Goal: Obtain resource: Download file/media

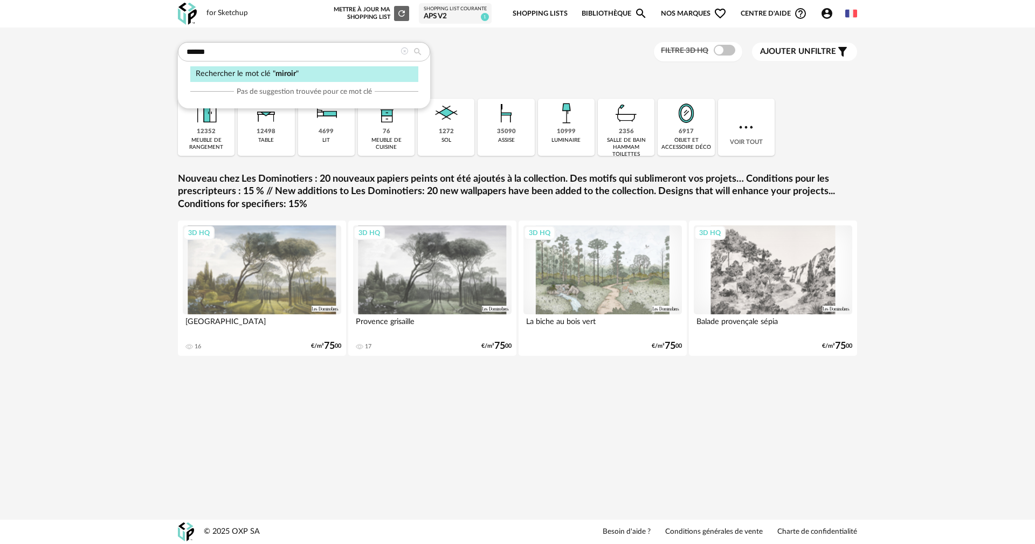
type input "******"
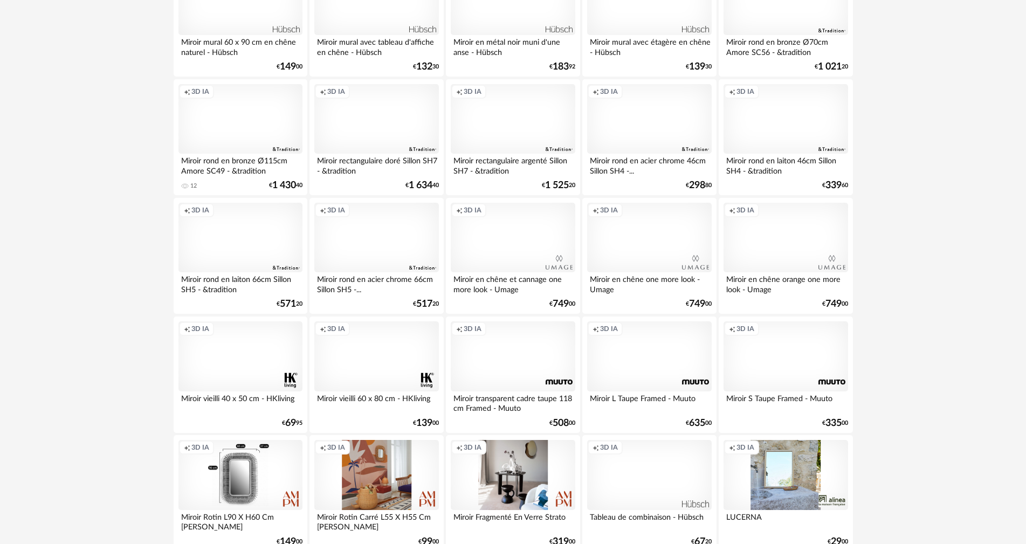
scroll to position [1941, 0]
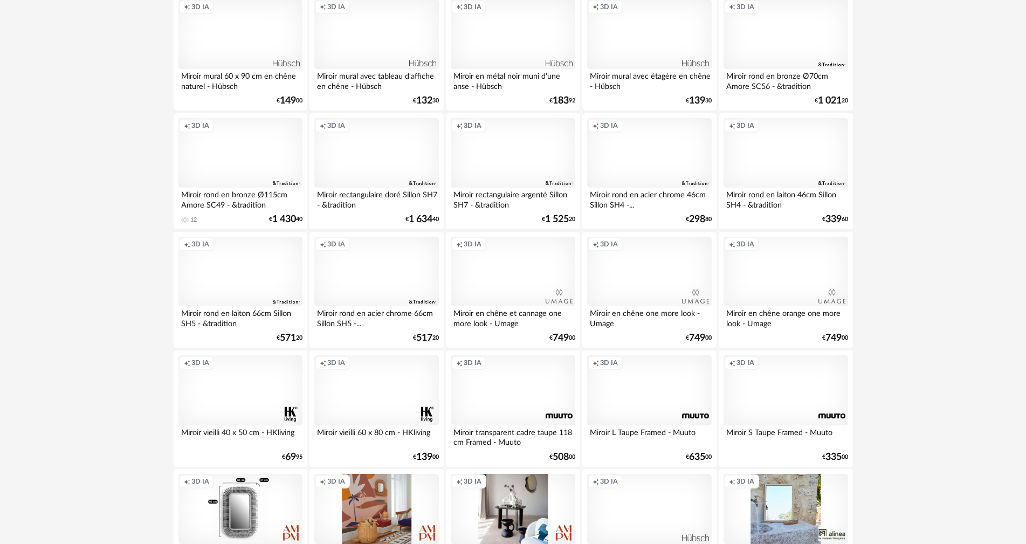
click at [256, 189] on div "Miroir rond en bronze Ø115cm Amore SC49 - &tradition" at bounding box center [240, 199] width 124 height 22
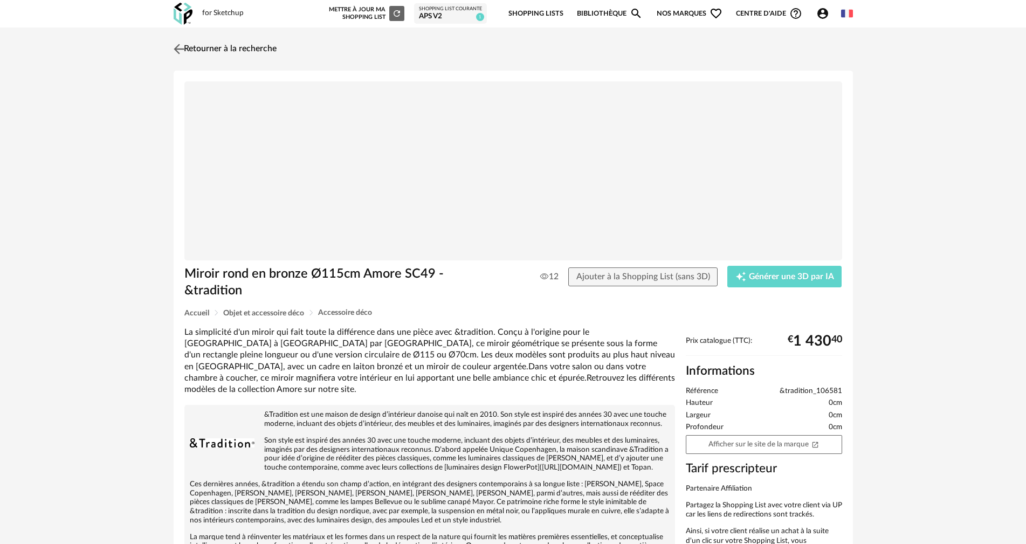
click at [182, 47] on img at bounding box center [179, 49] width 16 height 16
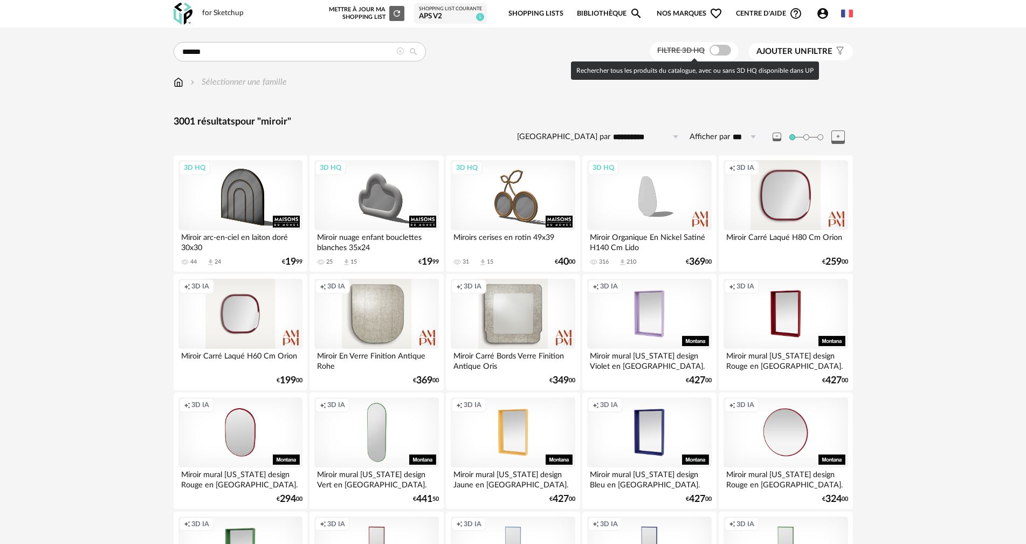
click at [726, 52] on span at bounding box center [721, 50] width 22 height 11
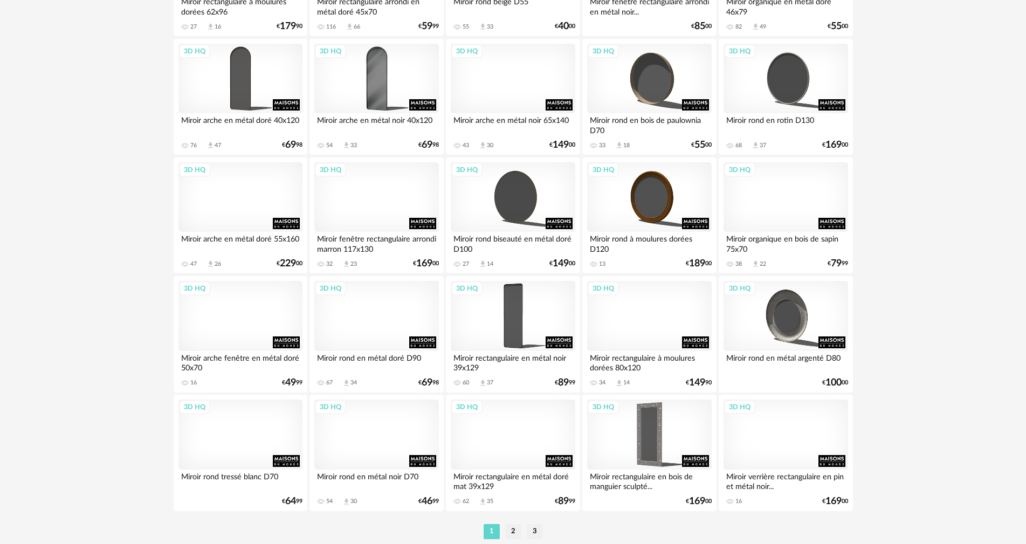
scroll to position [2055, 0]
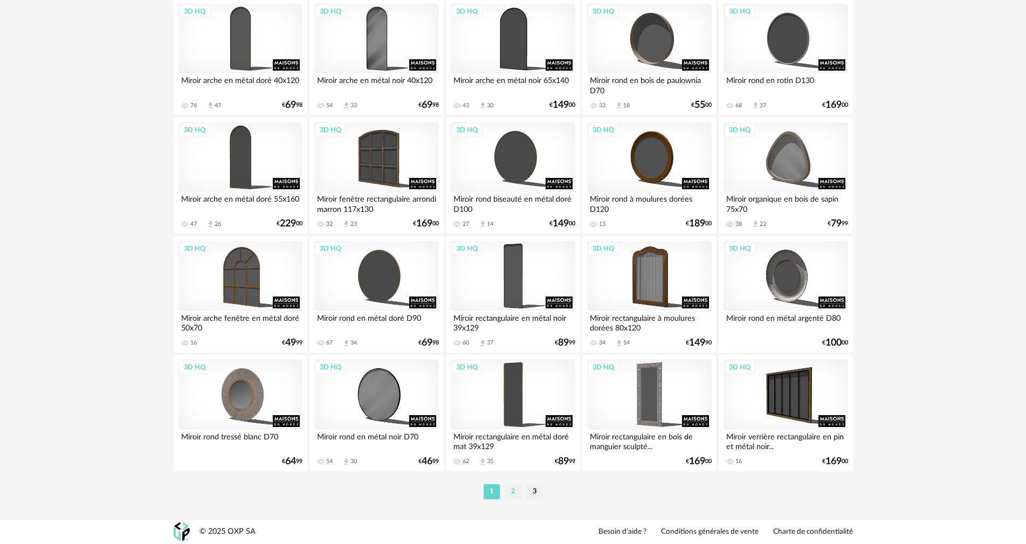
click at [515, 489] on li "2" at bounding box center [513, 491] width 16 height 15
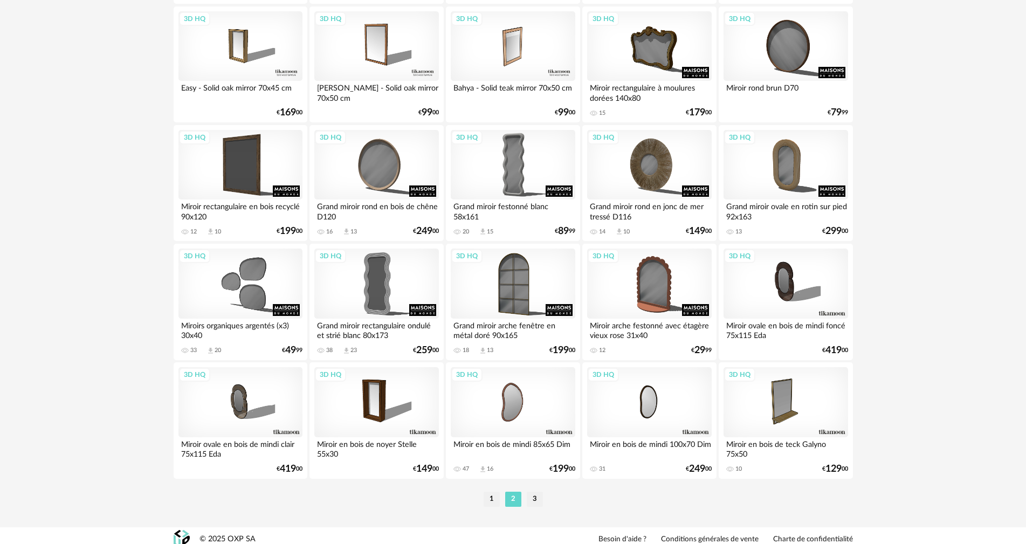
scroll to position [2055, 0]
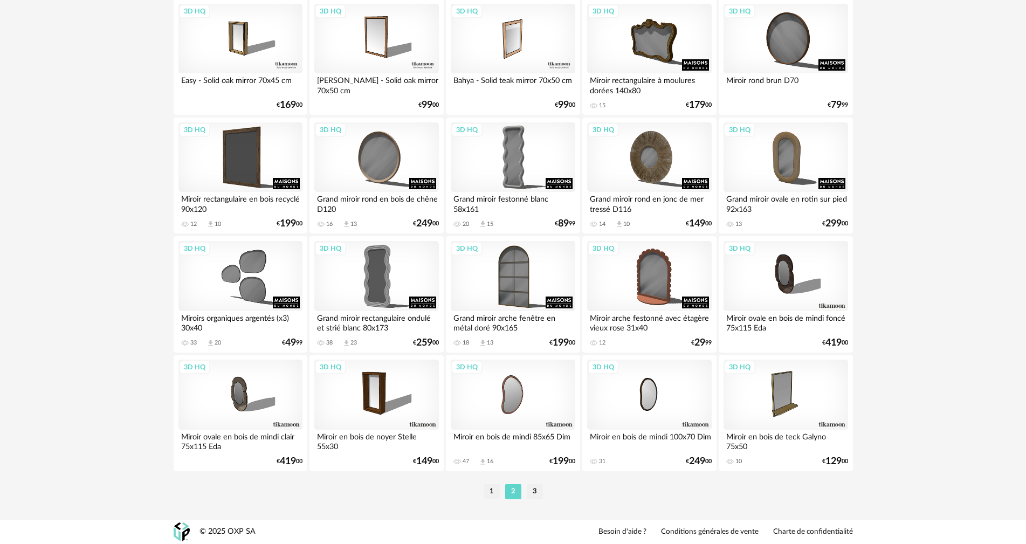
click at [543, 490] on ul "1 2 3" at bounding box center [513, 491] width 65 height 15
click at [540, 490] on li "3" at bounding box center [535, 491] width 16 height 15
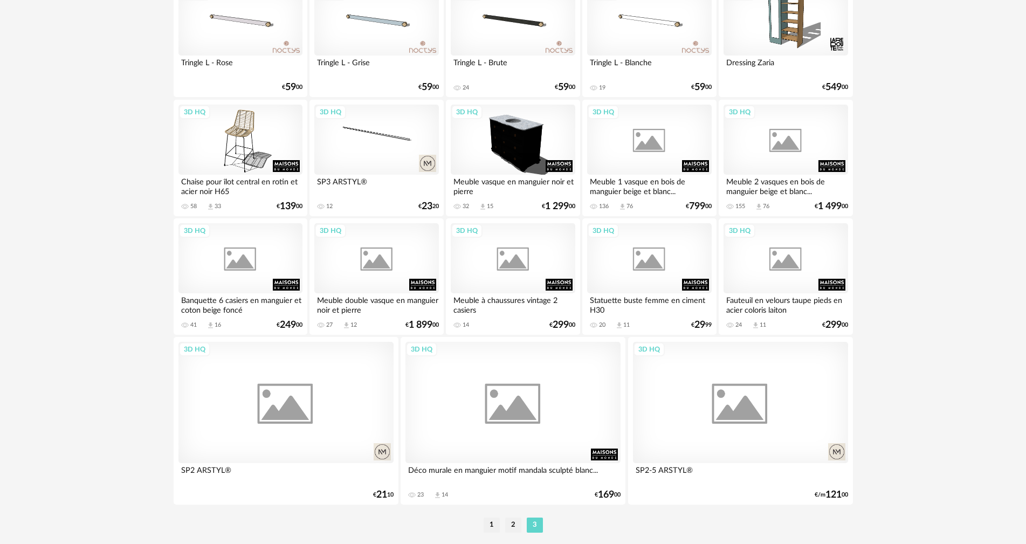
scroll to position [917, 0]
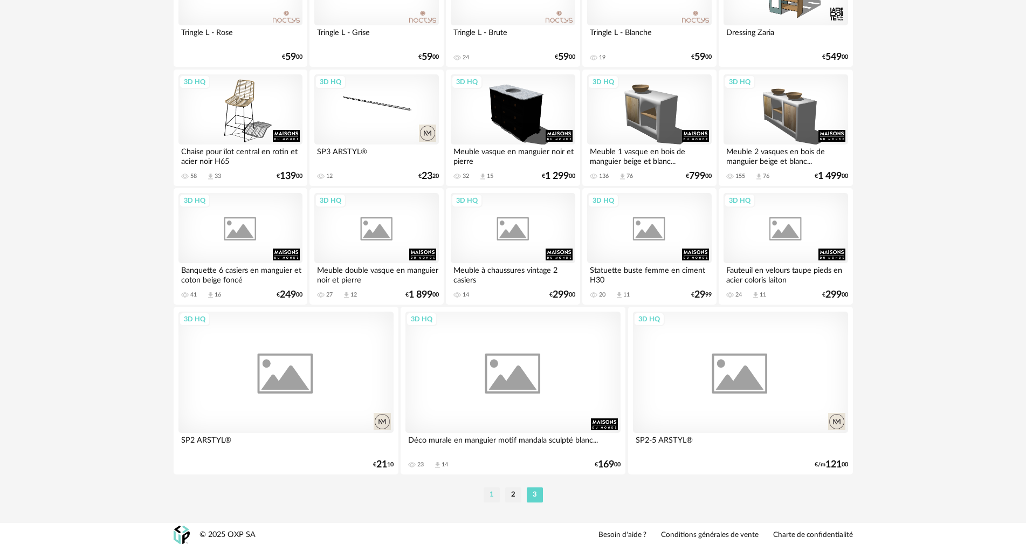
click at [494, 499] on li "1" at bounding box center [492, 494] width 16 height 15
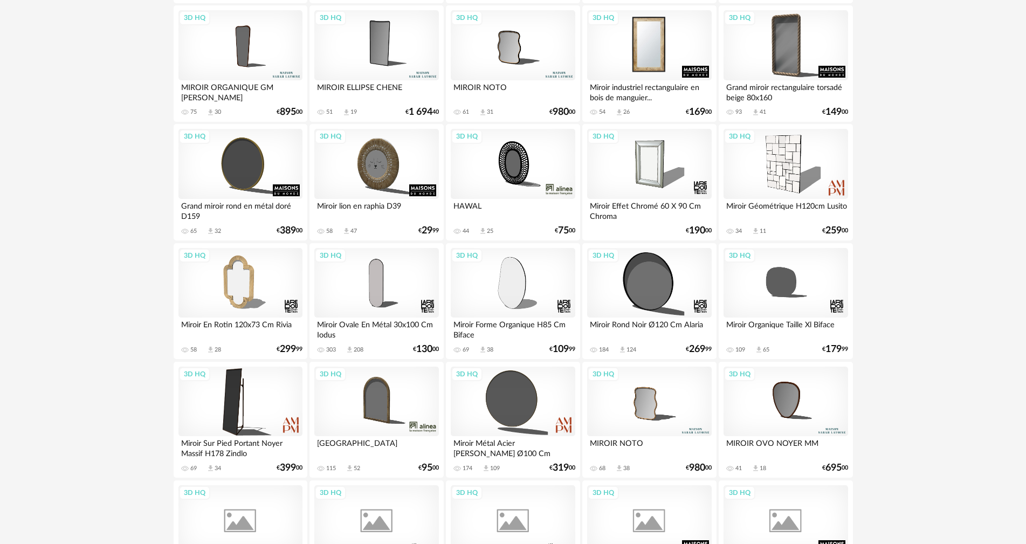
scroll to position [270, 0]
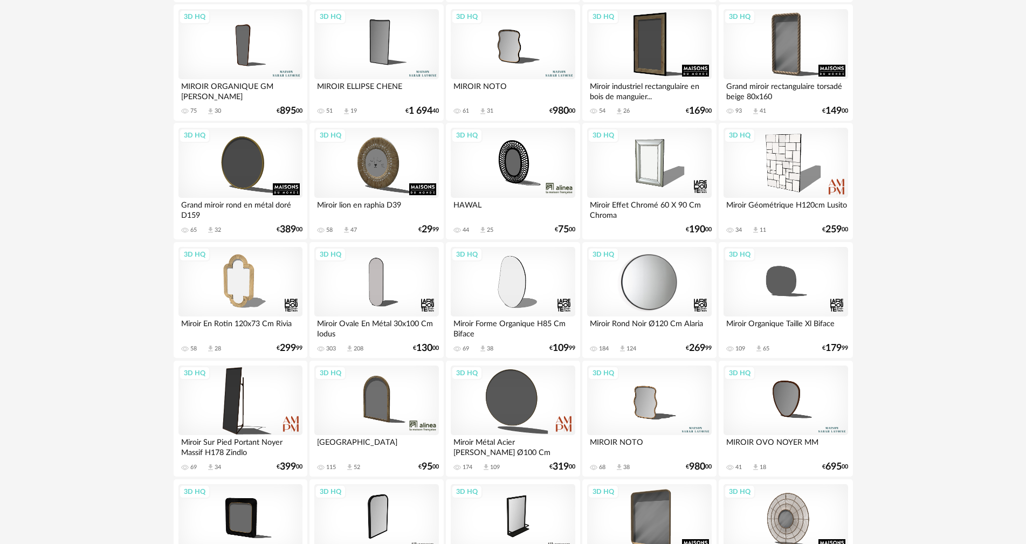
click at [661, 272] on div "3D HQ" at bounding box center [649, 282] width 124 height 70
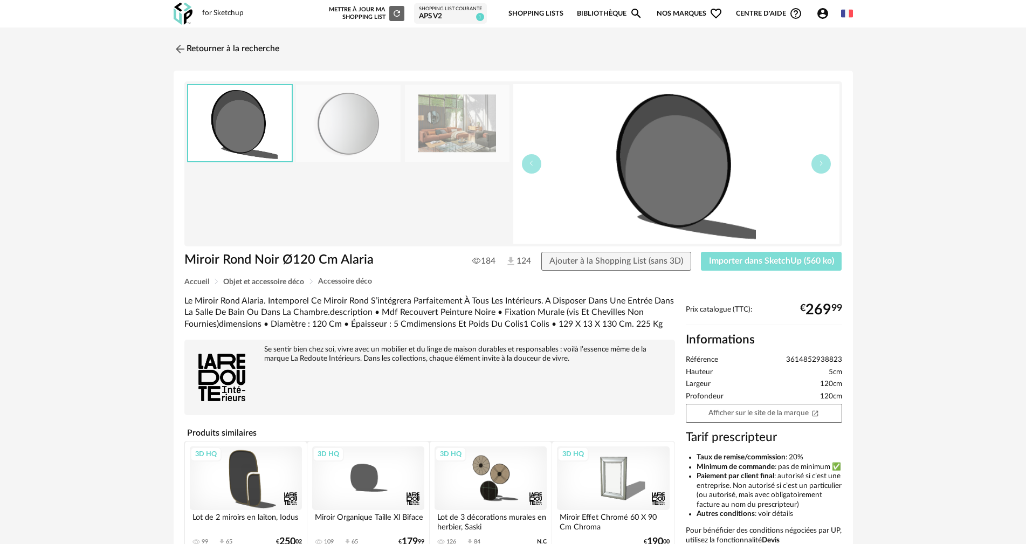
click at [718, 264] on span "Importer dans SketchUp (560 ko)" at bounding box center [771, 261] width 125 height 9
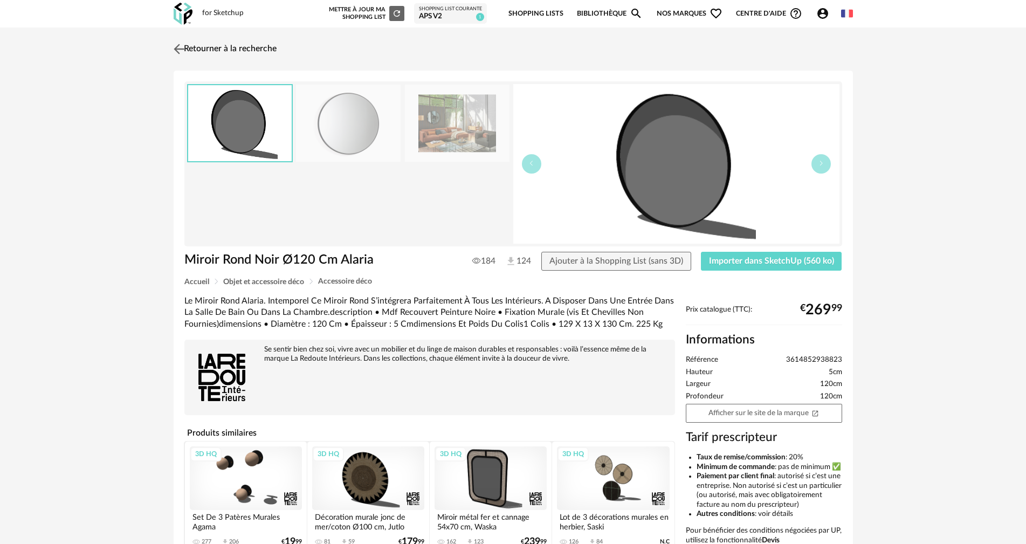
click at [177, 47] on img at bounding box center [179, 49] width 16 height 16
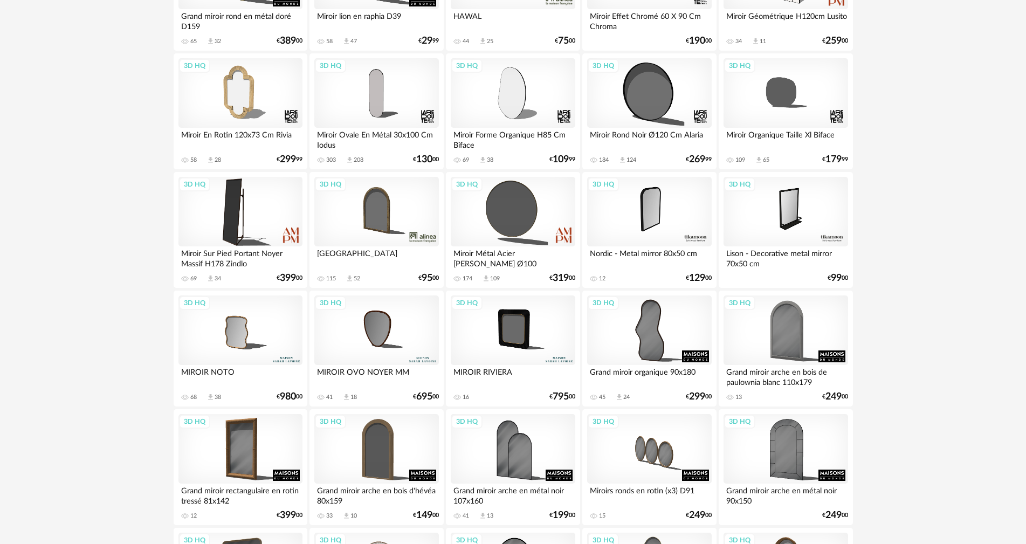
scroll to position [454, 0]
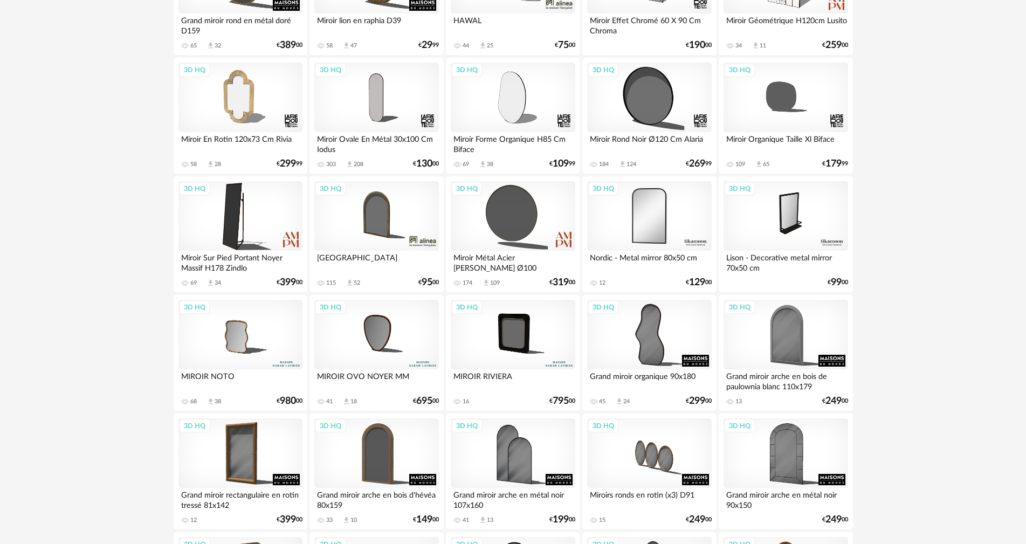
click at [672, 222] on div "3D HQ" at bounding box center [649, 216] width 124 height 70
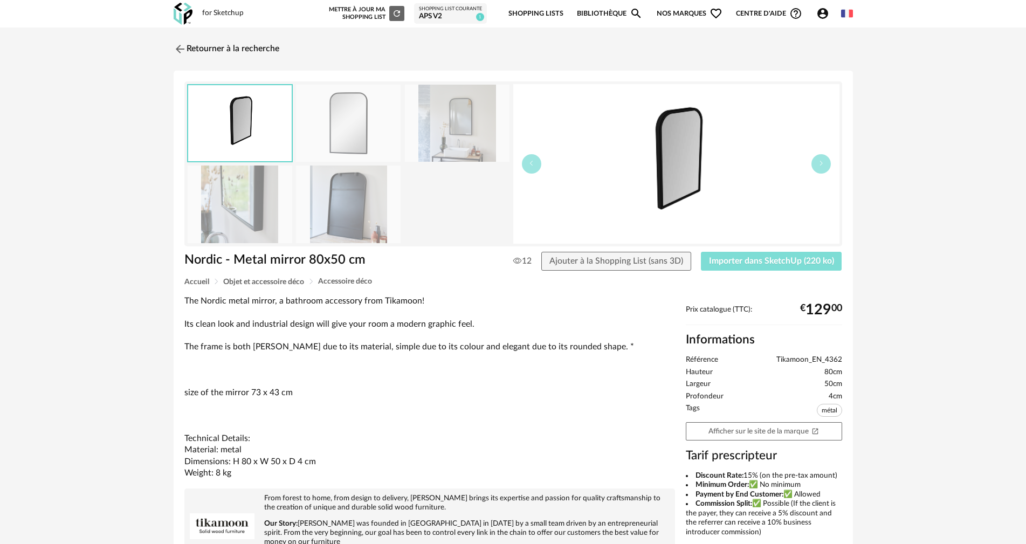
click at [785, 261] on span "Importer dans SketchUp (220 ko)" at bounding box center [771, 261] width 125 height 9
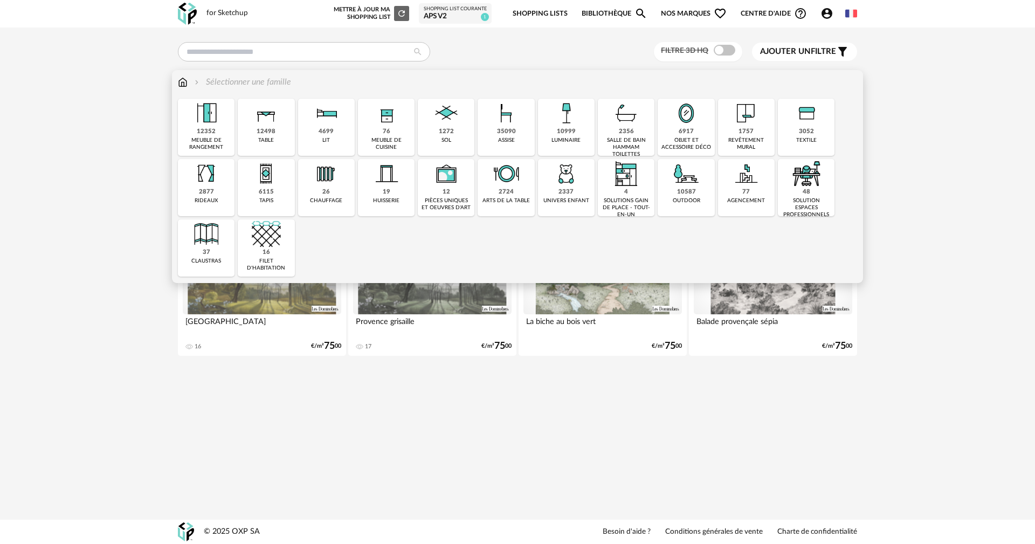
click at [739, 115] on img at bounding box center [746, 113] width 29 height 29
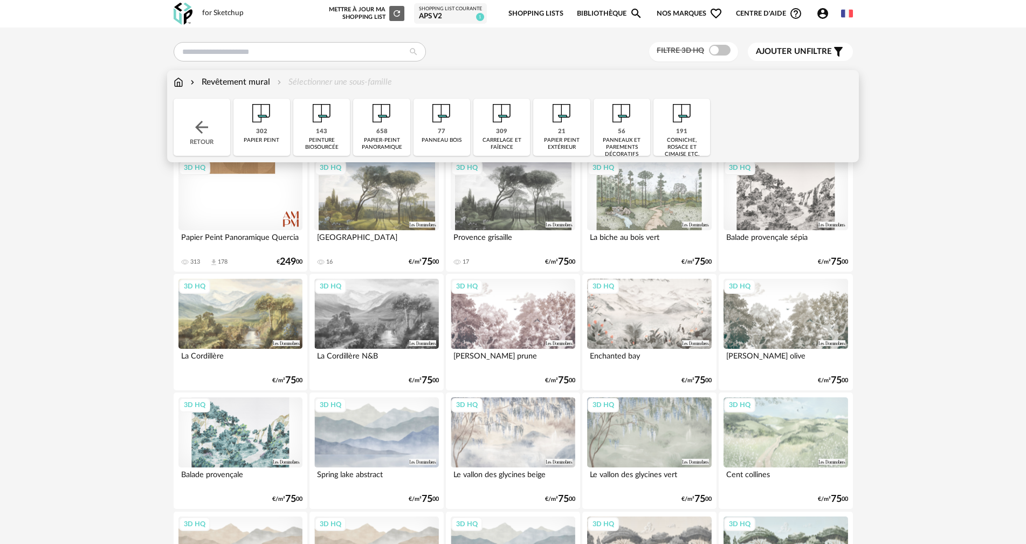
click at [510, 121] on img at bounding box center [501, 113] width 29 height 29
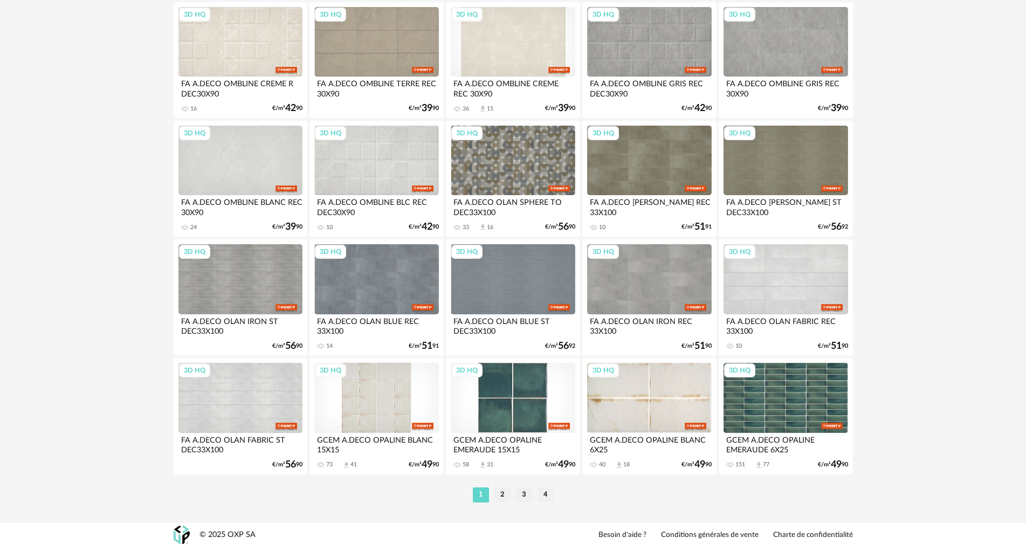
scroll to position [2055, 0]
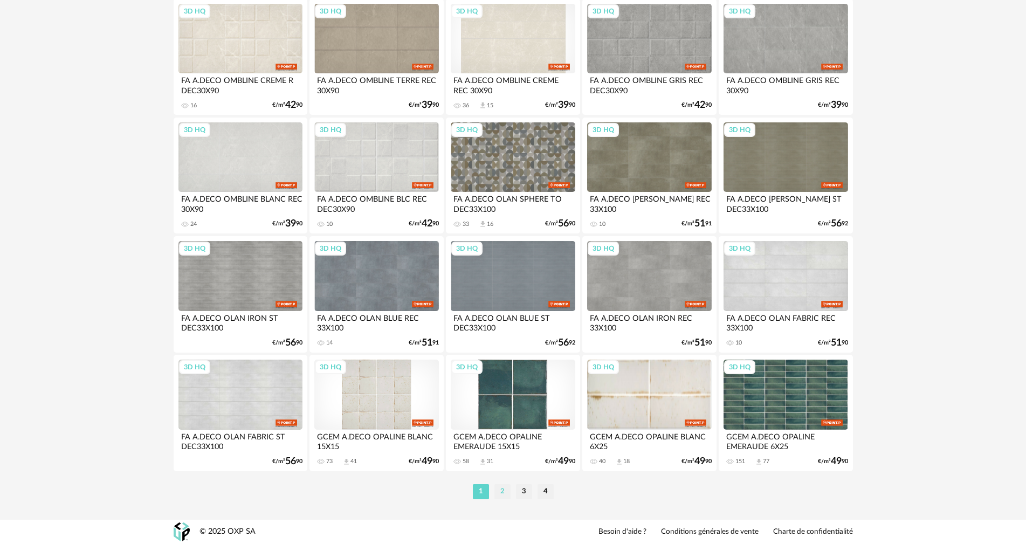
click at [498, 493] on li "2" at bounding box center [502, 491] width 16 height 15
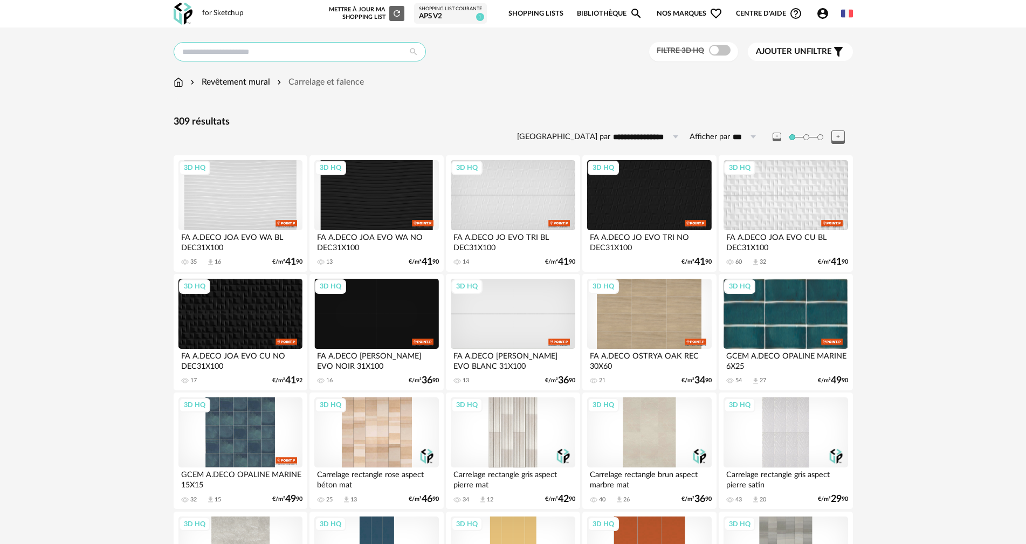
click at [259, 54] on input "text" at bounding box center [300, 51] width 252 height 19
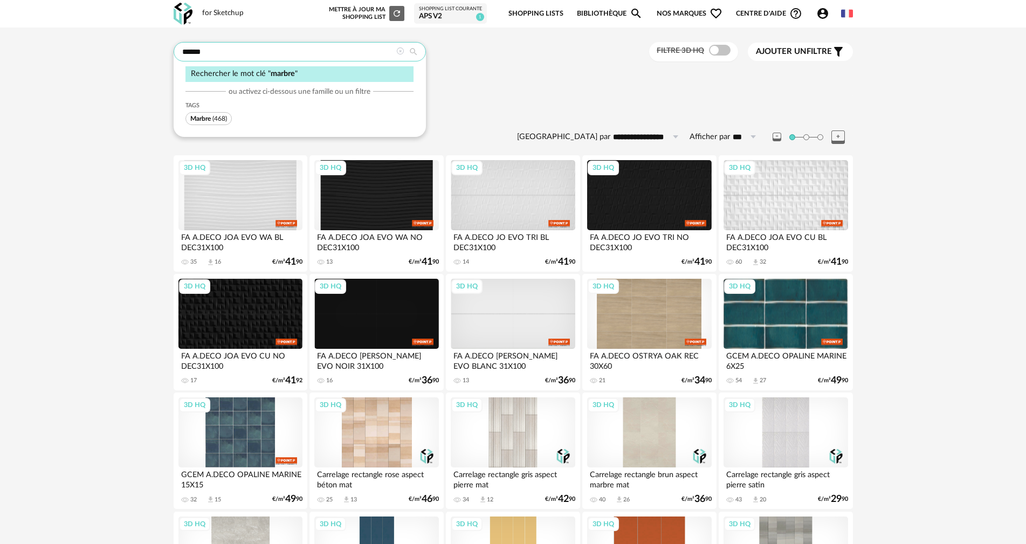
type input "******"
type input "**********"
type input "******"
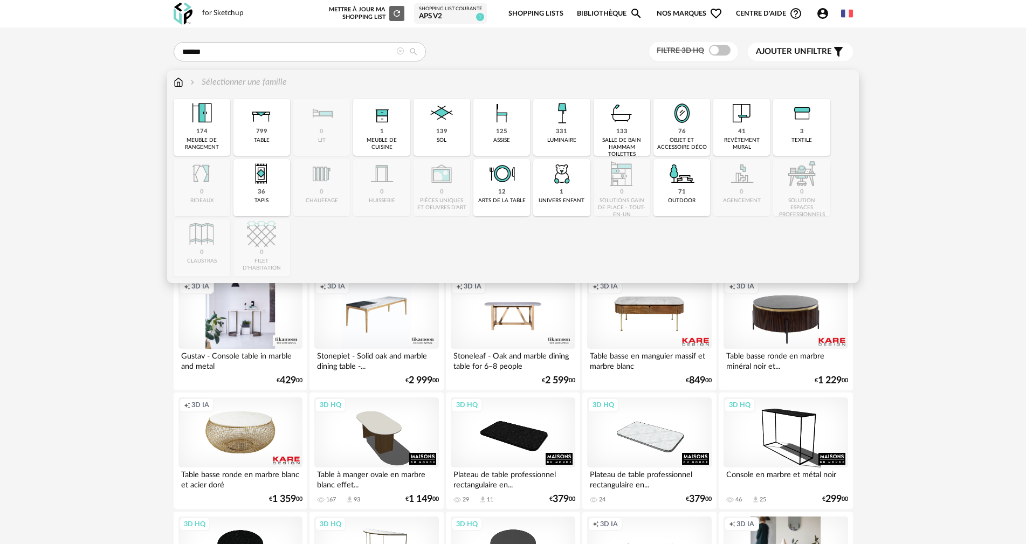
click at [732, 126] on img at bounding box center [741, 113] width 29 height 29
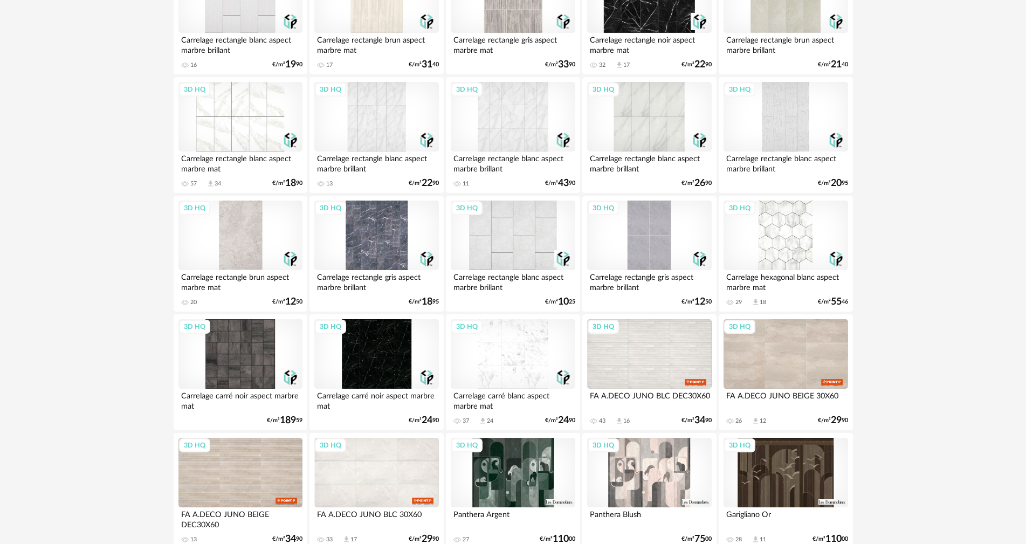
scroll to position [485, 0]
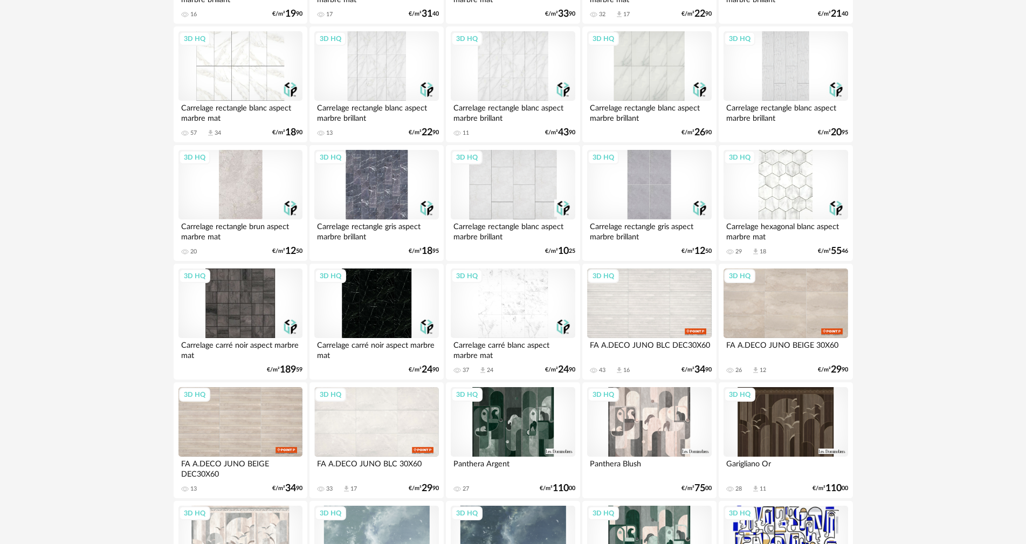
click at [520, 302] on div "3D HQ" at bounding box center [513, 304] width 124 height 70
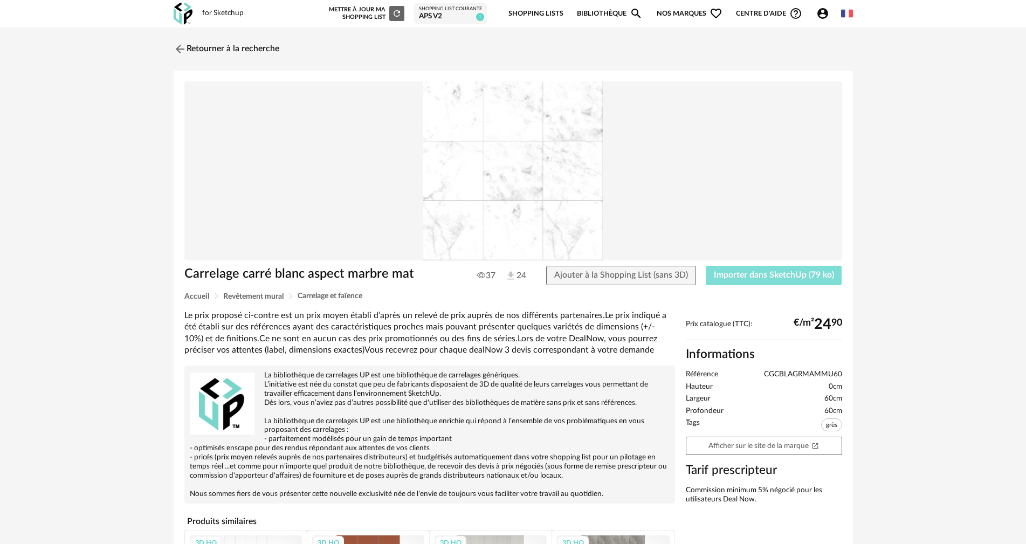
click at [784, 280] on button "Importer dans SketchUp (79 ko)" at bounding box center [774, 275] width 136 height 19
click at [178, 47] on img at bounding box center [179, 49] width 16 height 16
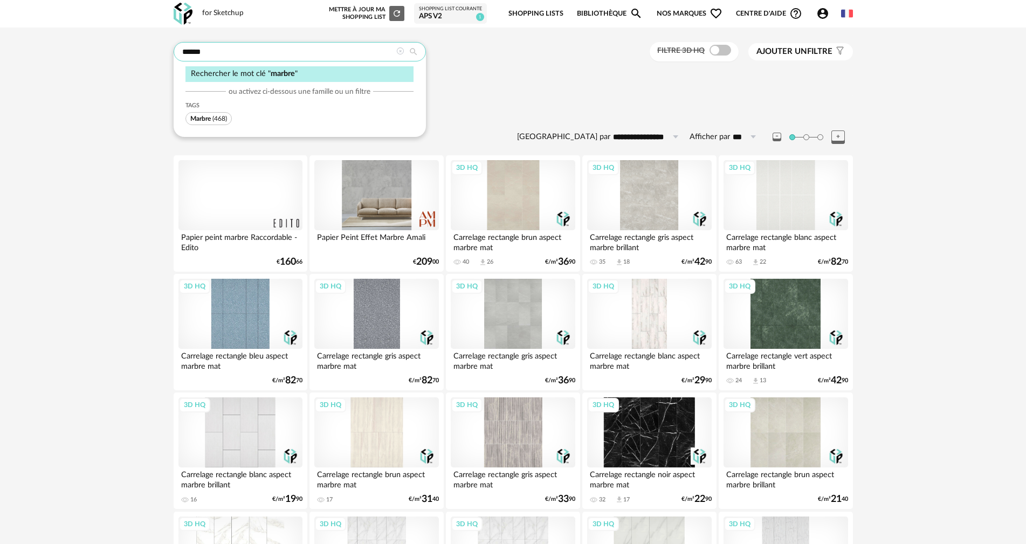
drag, startPoint x: 216, startPoint y: 53, endPoint x: 118, endPoint y: 52, distance: 98.1
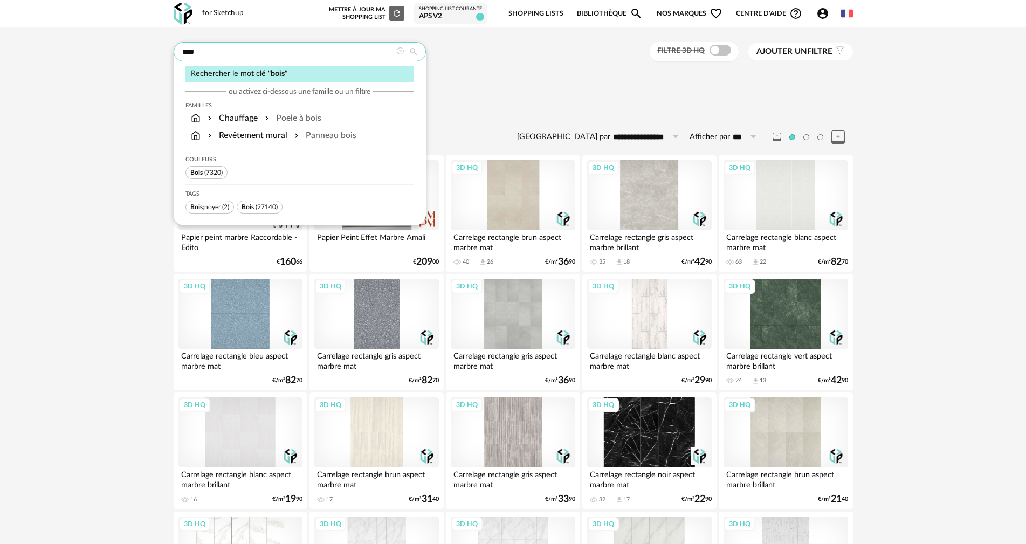
type input "****"
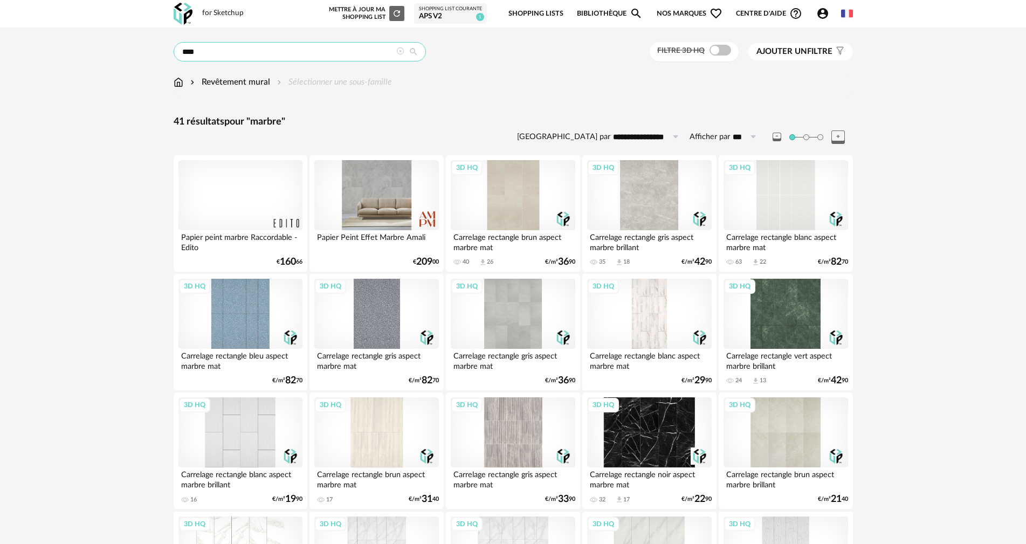
click at [424, 51] on input "****" at bounding box center [300, 51] width 252 height 19
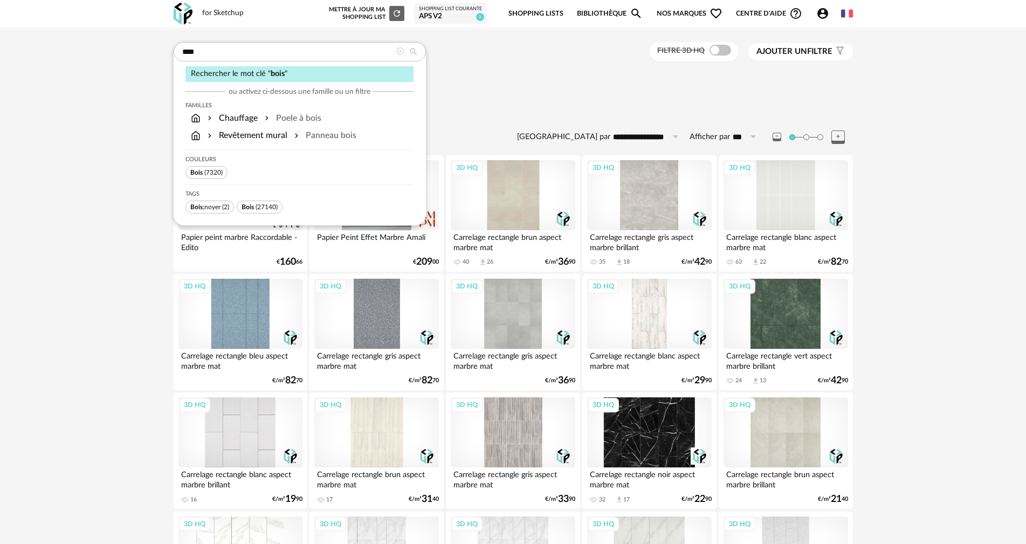
click at [412, 52] on icon at bounding box center [413, 52] width 19 height 10
type input "**********"
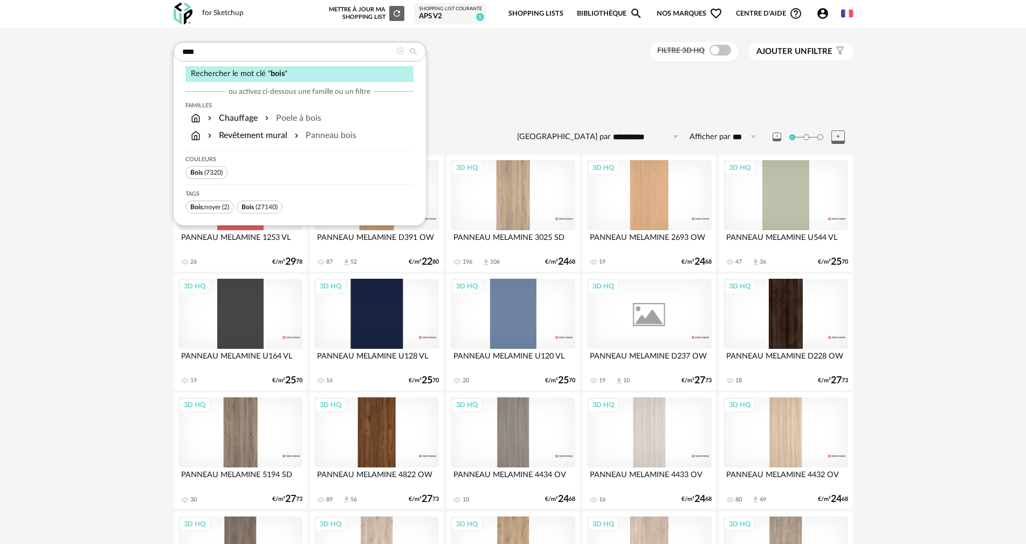
click at [527, 82] on div "Revêtement mural Sélectionner une sous-famille" at bounding box center [513, 82] width 679 height 12
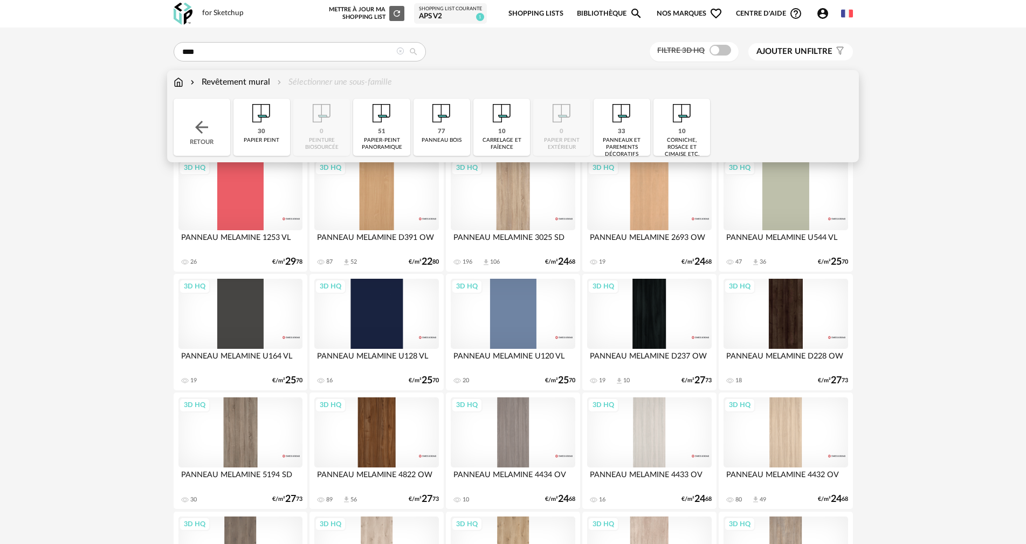
click at [496, 129] on div "10 carrelage et faïence" at bounding box center [501, 127] width 57 height 57
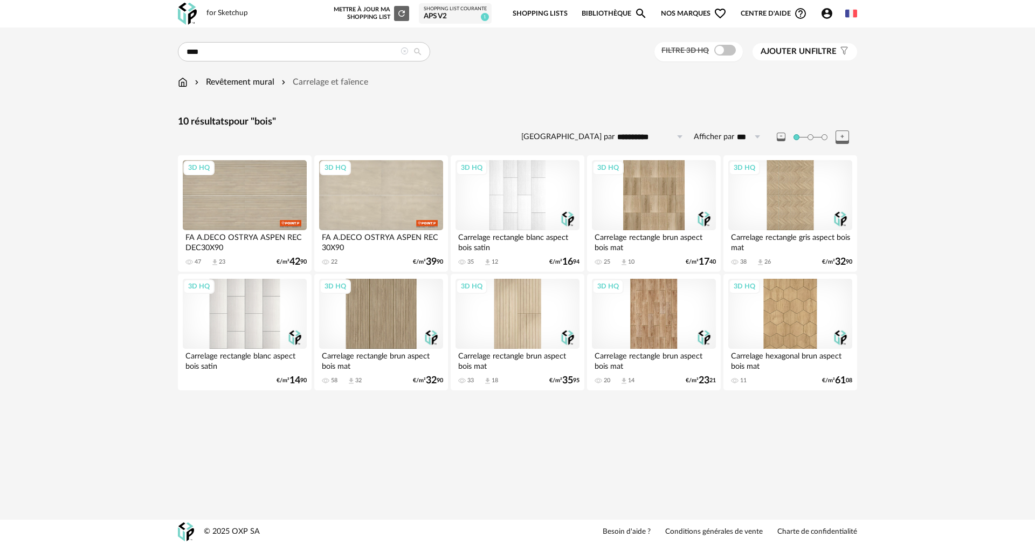
click at [648, 187] on div "3D HQ" at bounding box center [654, 195] width 124 height 70
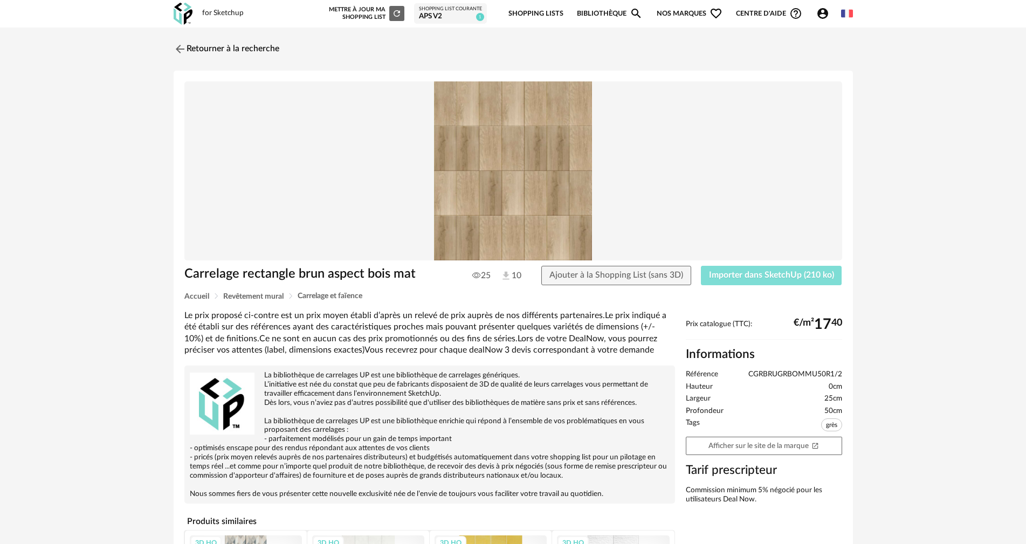
click at [744, 272] on span "Importer dans SketchUp (210 ko)" at bounding box center [771, 275] width 125 height 9
click at [180, 46] on img at bounding box center [179, 49] width 16 height 16
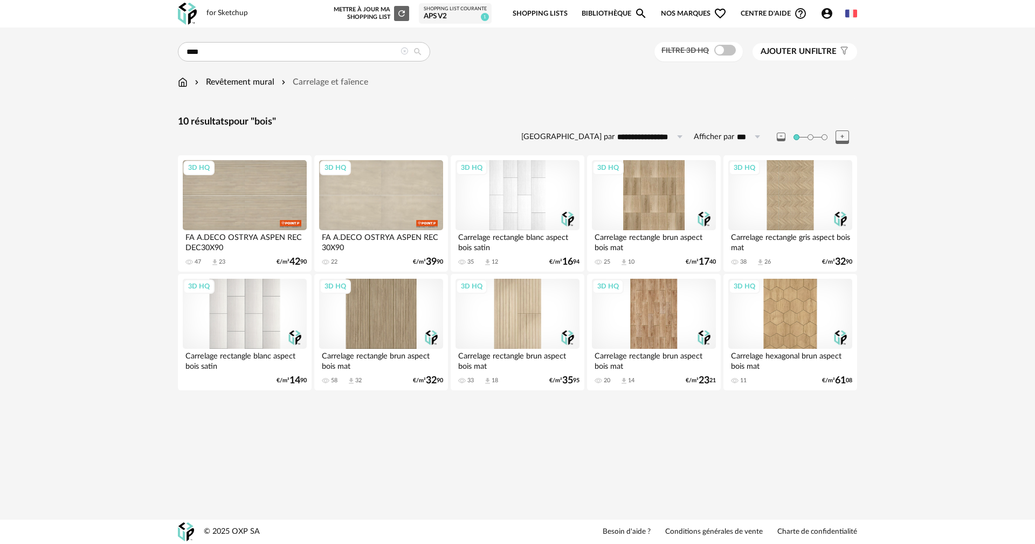
click at [660, 318] on div "3D HQ" at bounding box center [654, 314] width 124 height 70
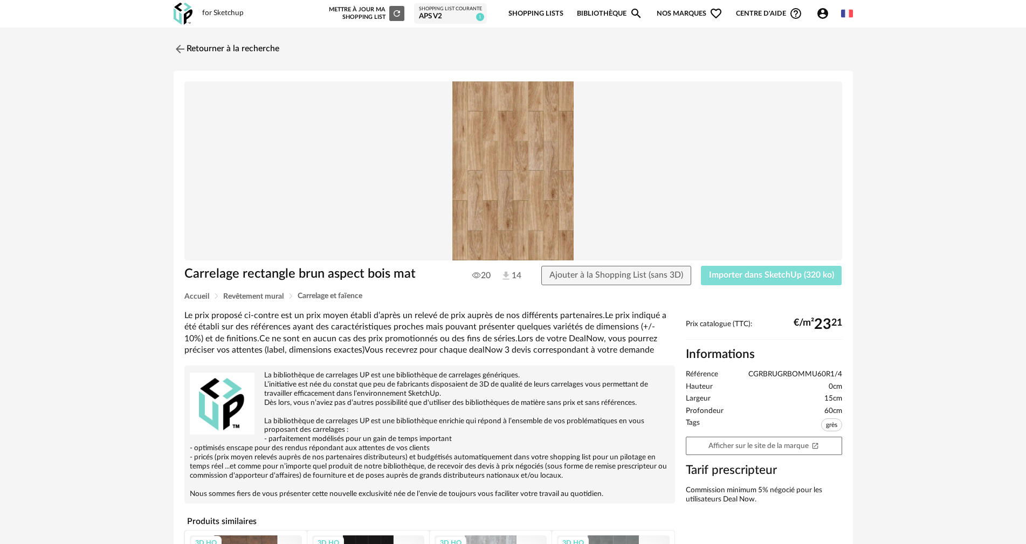
click at [777, 273] on span "Importer dans SketchUp (320 ko)" at bounding box center [771, 275] width 125 height 9
click at [181, 46] on img at bounding box center [180, 49] width 13 height 13
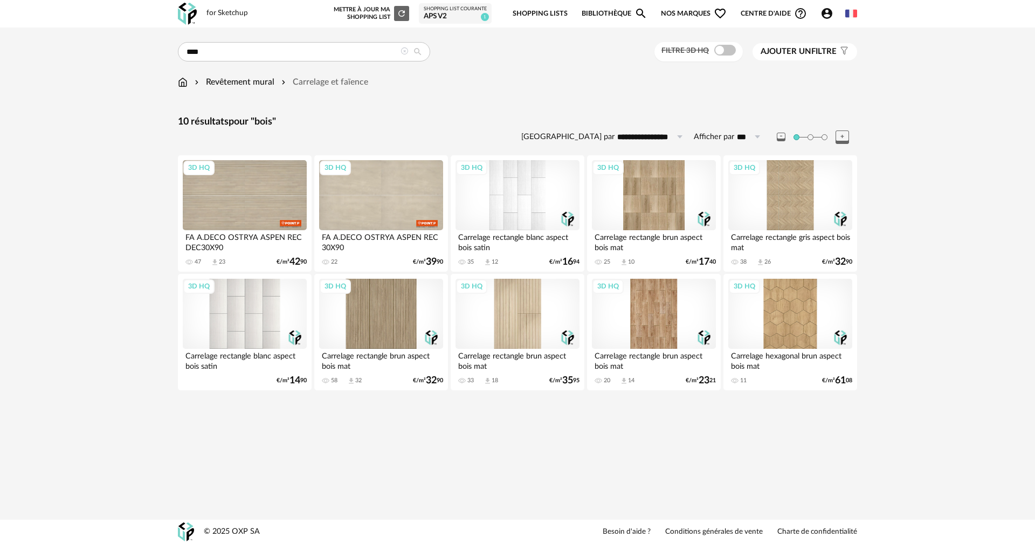
click at [183, 79] on img at bounding box center [183, 82] width 10 height 12
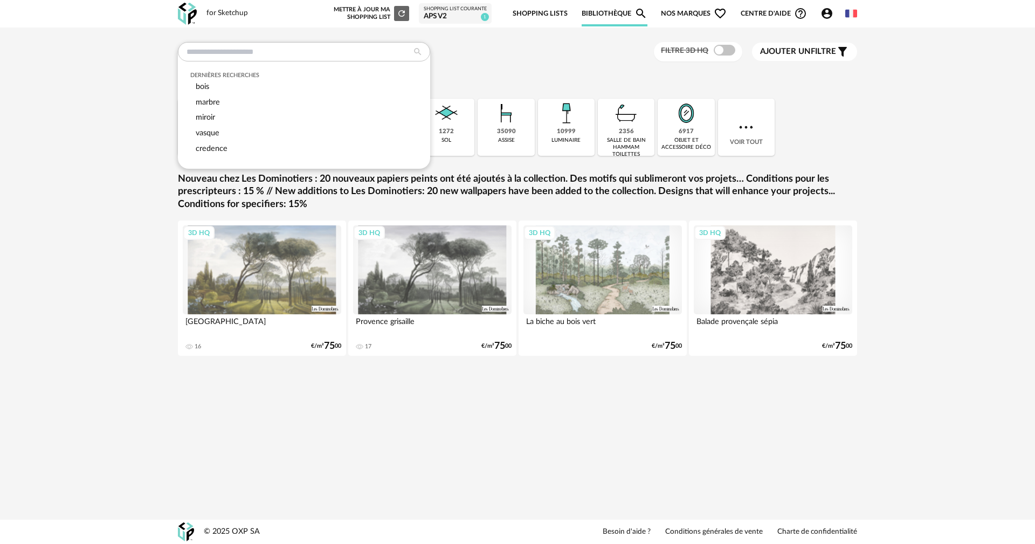
click at [94, 91] on div "Dernières recherches bois marbre miroir vasque credence Filtre 3D HQ Ajouter un…" at bounding box center [517, 208] width 1035 height 363
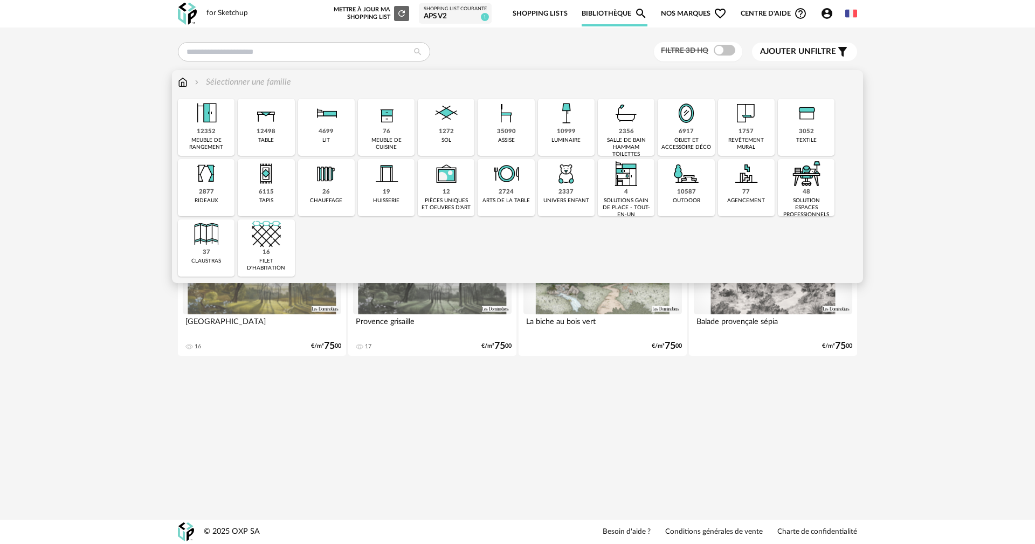
click at [631, 132] on div "2356" at bounding box center [626, 132] width 15 height 8
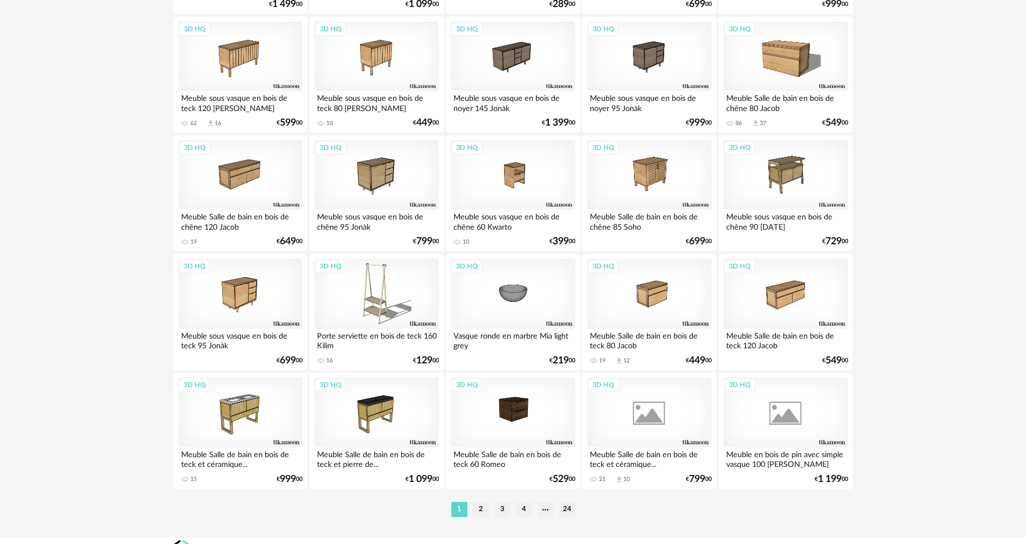
scroll to position [2055, 0]
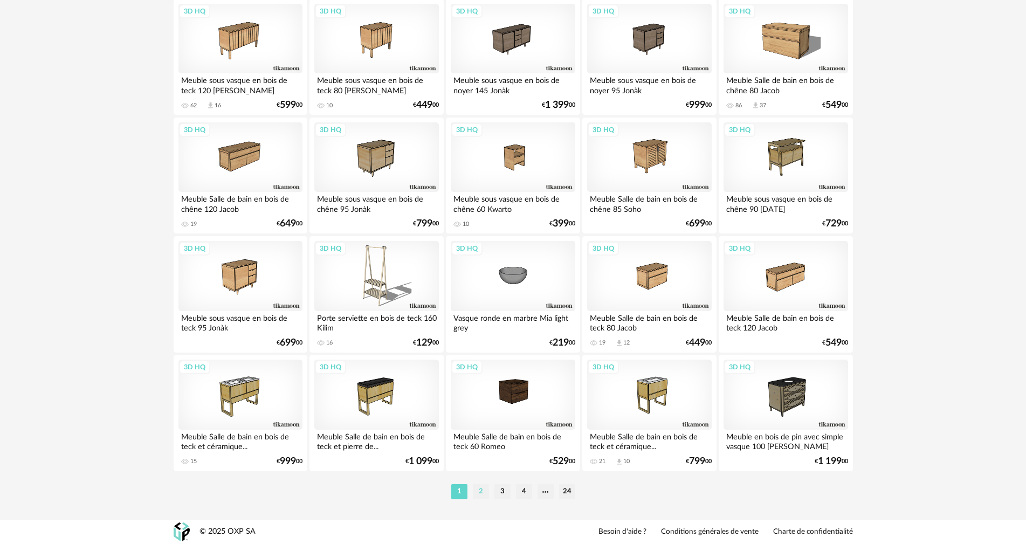
click at [486, 494] on li "2" at bounding box center [481, 491] width 16 height 15
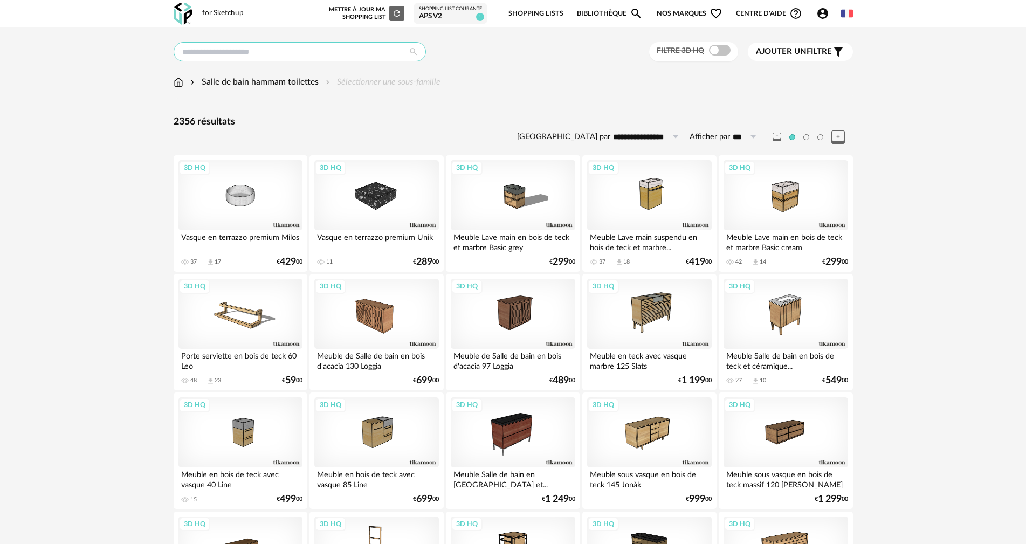
click at [193, 51] on input "text" at bounding box center [300, 51] width 252 height 19
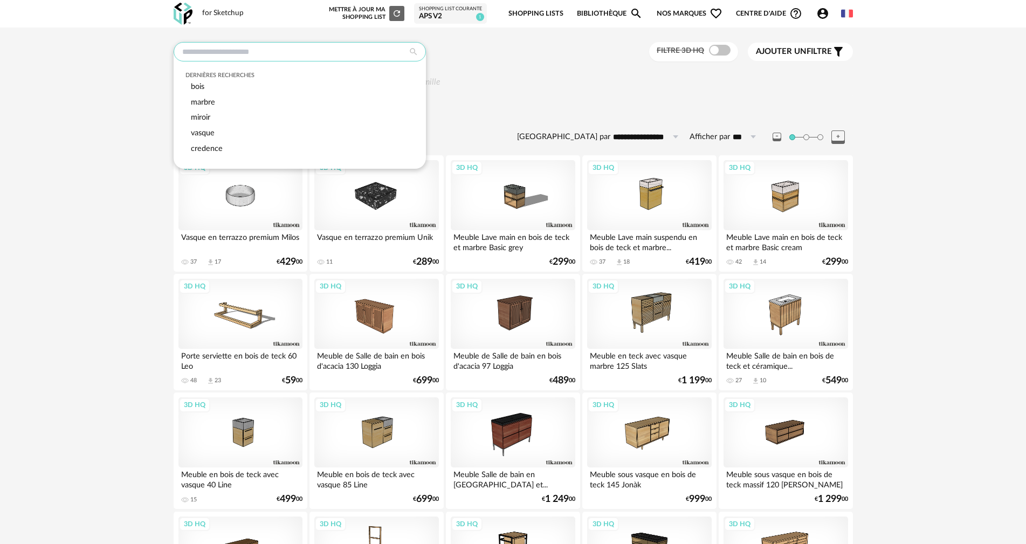
type input "*"
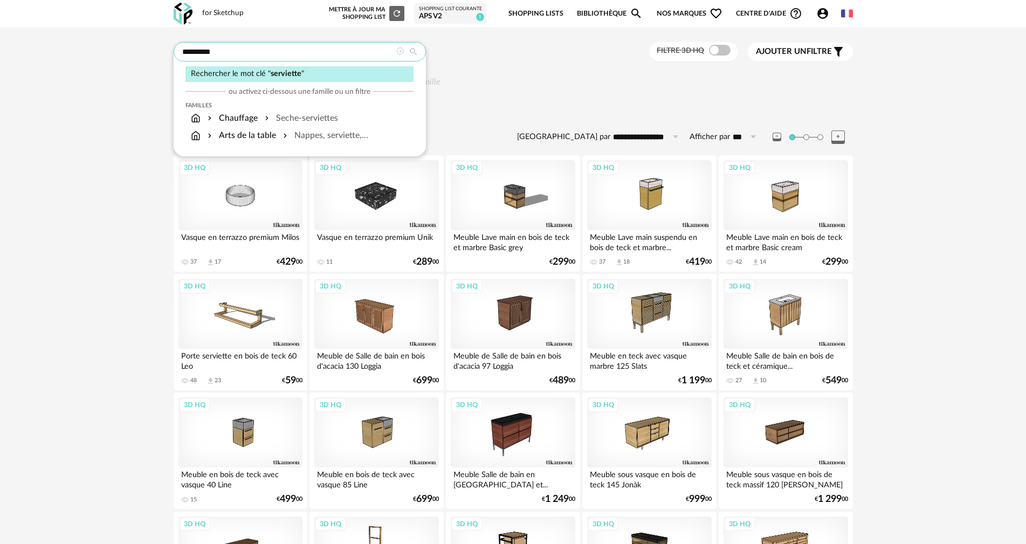
type input "*********"
type input "**********"
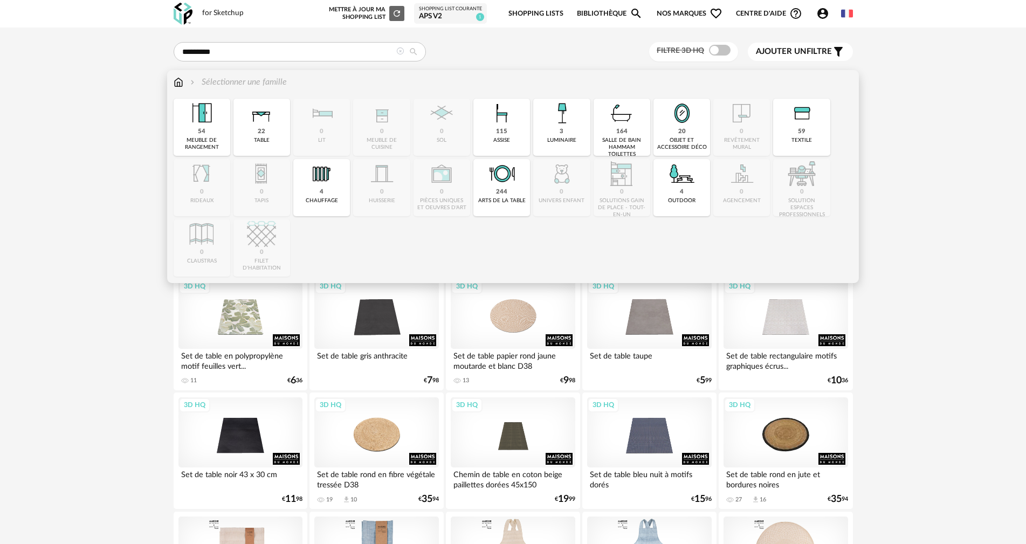
click at [177, 81] on img at bounding box center [179, 82] width 10 height 12
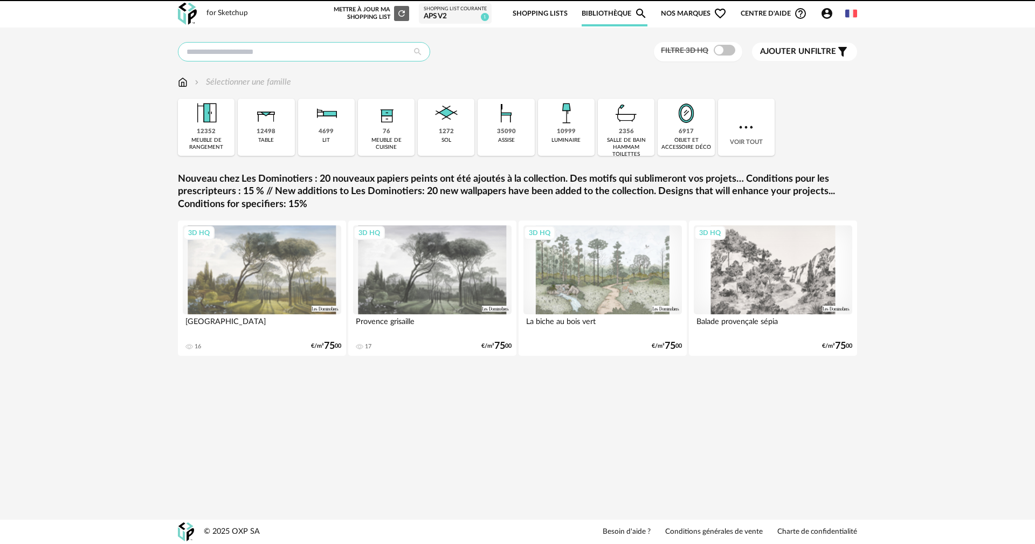
click at [234, 53] on input "text" at bounding box center [304, 51] width 252 height 19
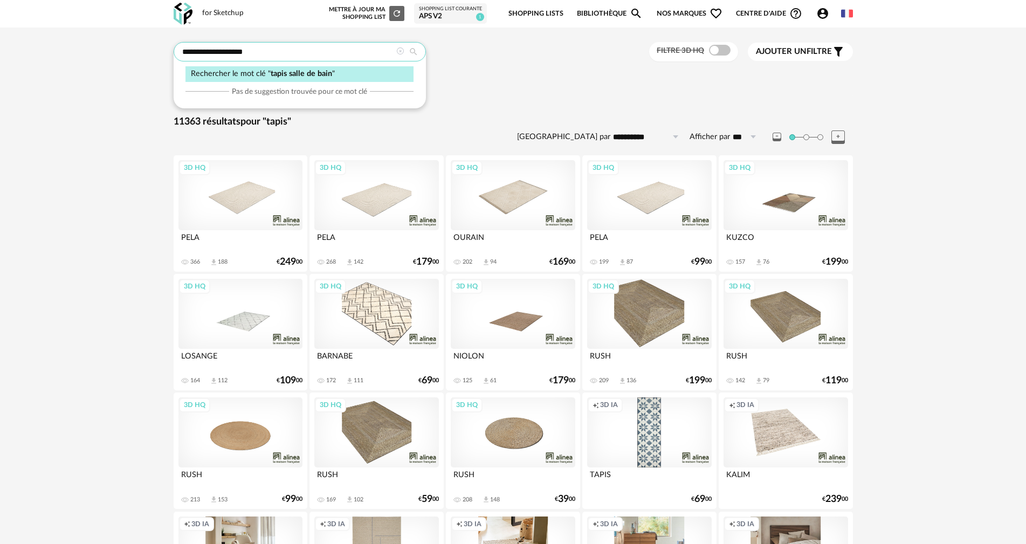
type input "**********"
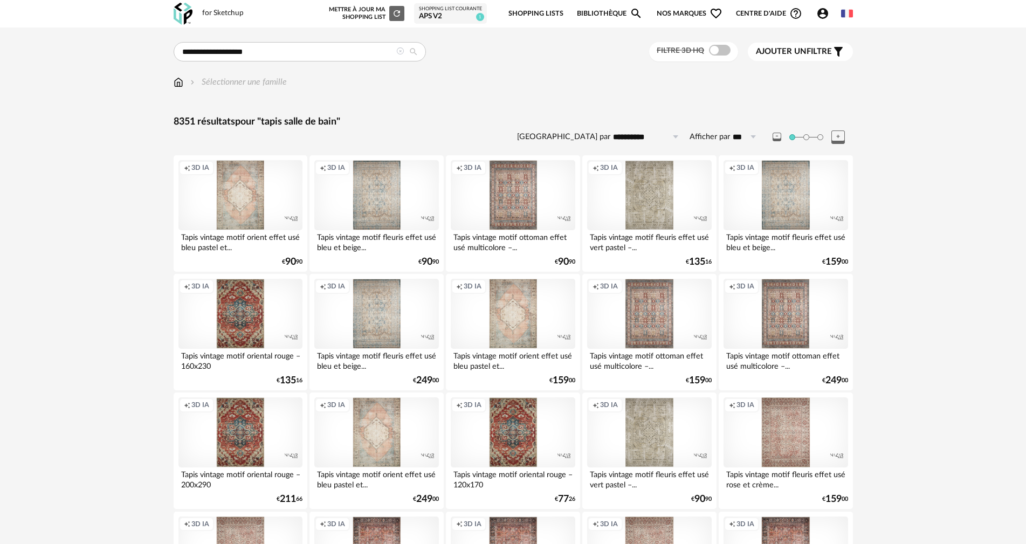
click at [763, 57] on div "Ajouter un filtre s Filter icon" at bounding box center [800, 51] width 89 height 13
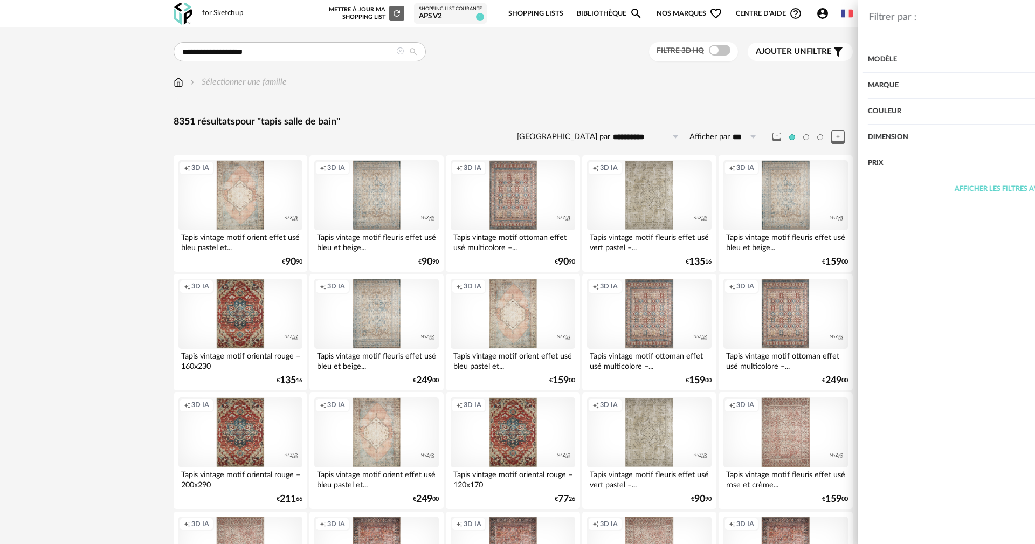
click at [763, 111] on div "Couleur" at bounding box center [874, 112] width 280 height 26
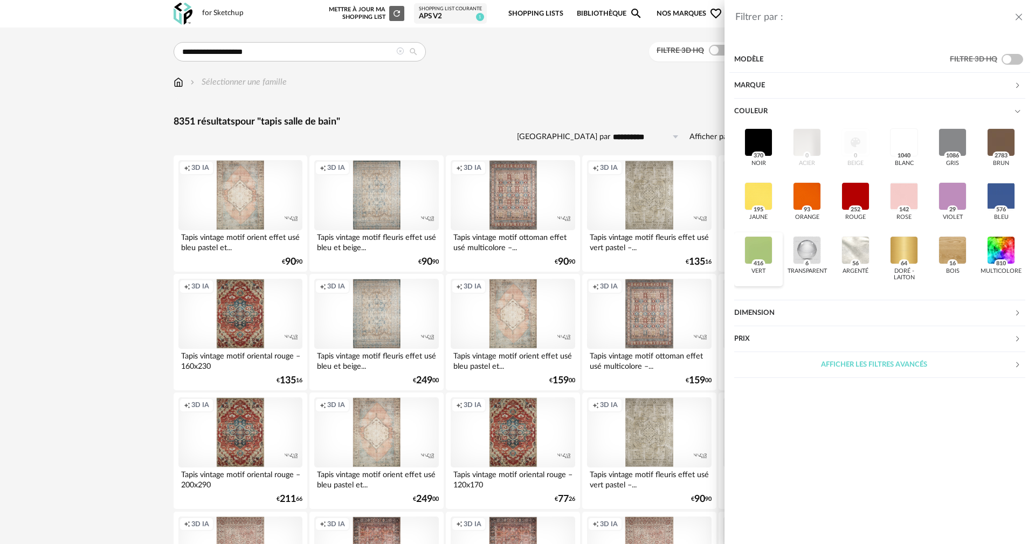
click at [751, 250] on div at bounding box center [759, 250] width 28 height 28
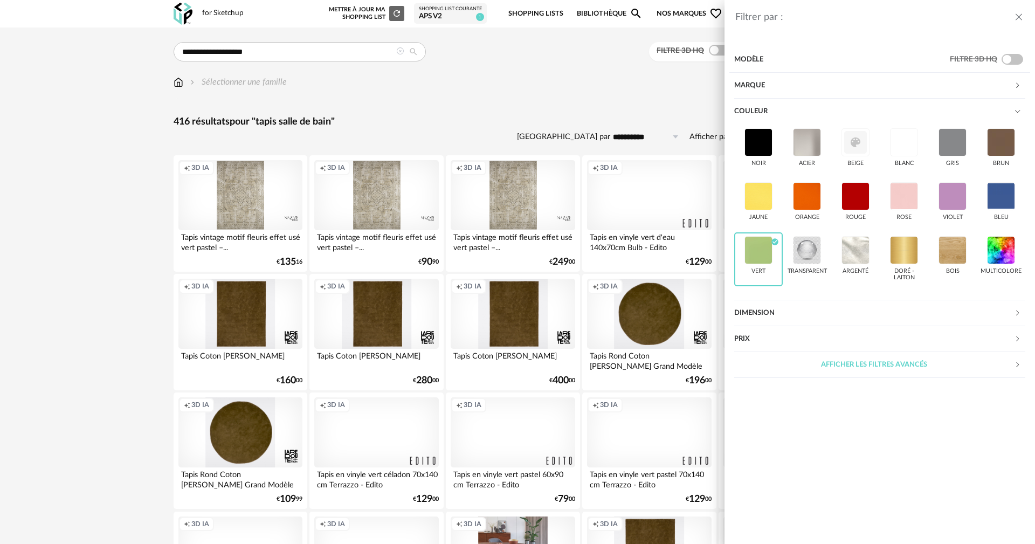
click at [41, 218] on div "Filtrer par : Modèle Filtre 3D HQ Marque &tradition 6 101 Copenhagen 0 366 Conc…" at bounding box center [517, 272] width 1035 height 544
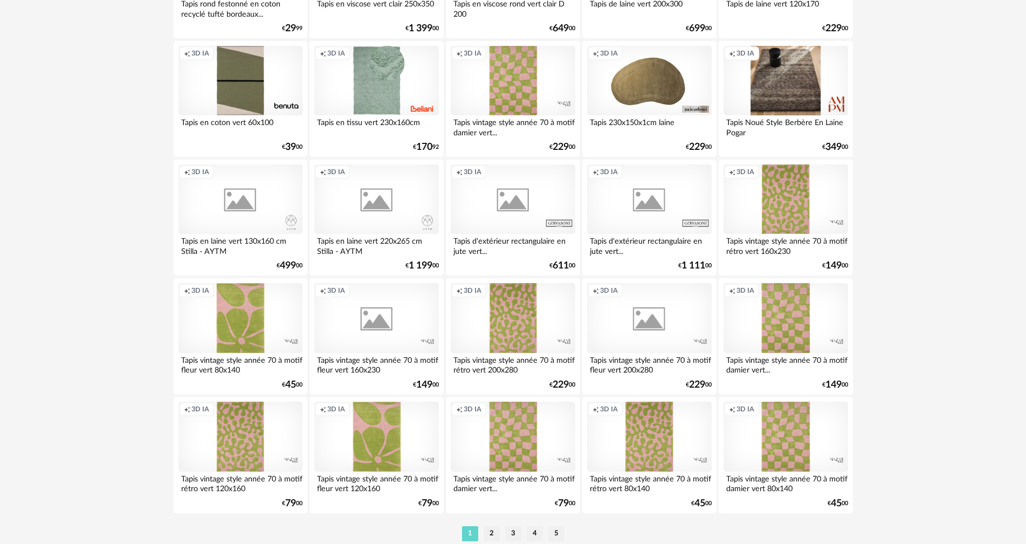
scroll to position [2055, 0]
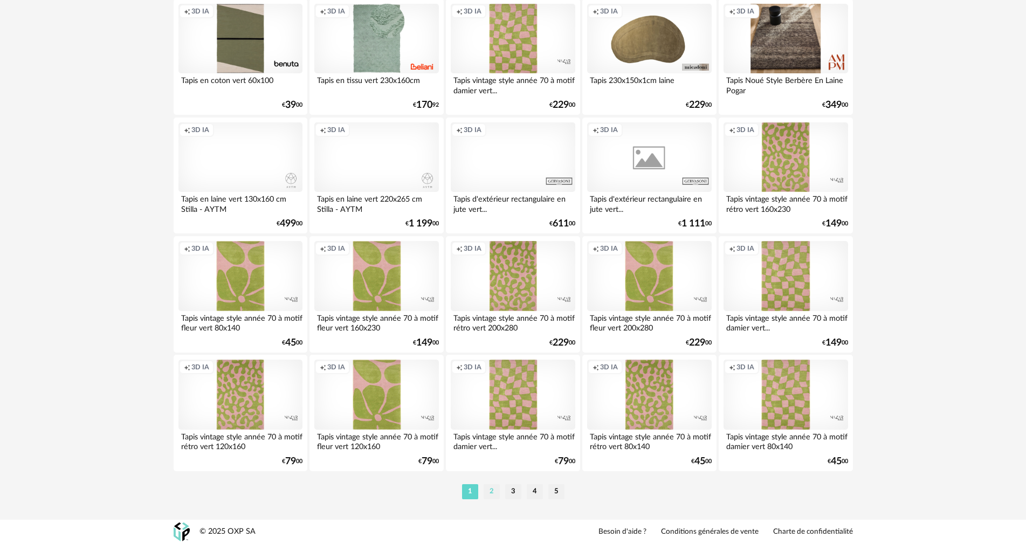
click at [490, 496] on li "2" at bounding box center [492, 491] width 16 height 15
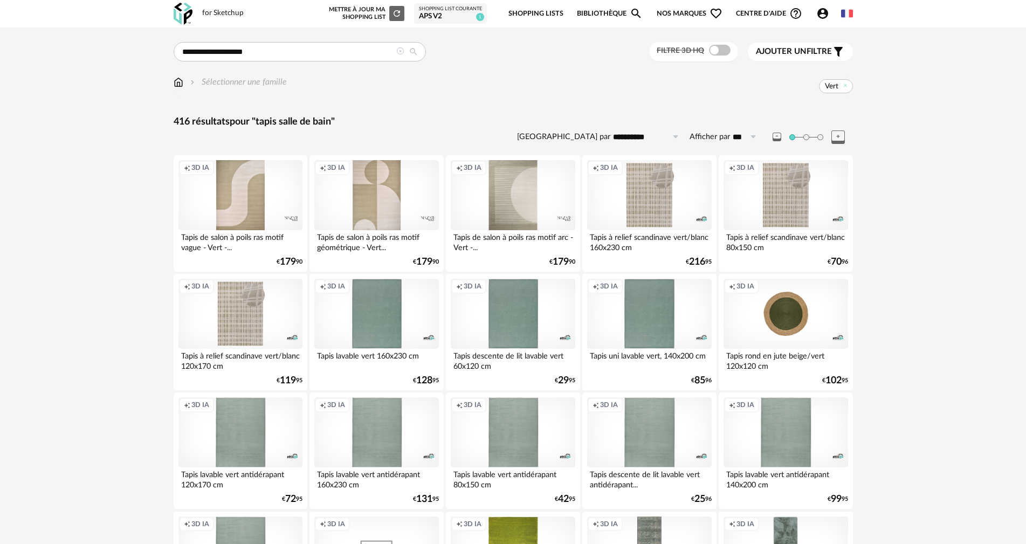
click at [794, 52] on span "Ajouter un" at bounding box center [781, 51] width 51 height 8
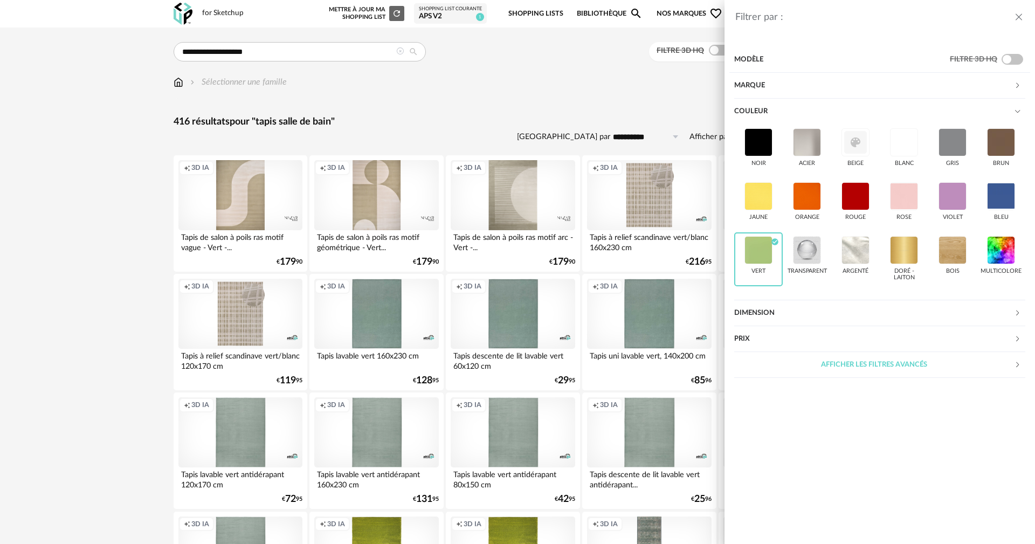
click at [768, 315] on div "Dimension" at bounding box center [874, 313] width 280 height 26
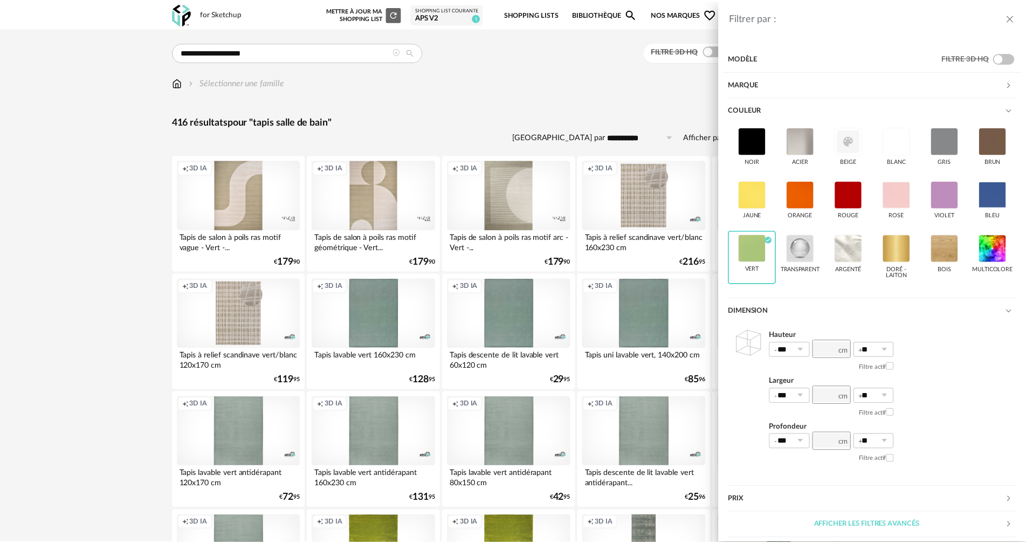
scroll to position [56, 0]
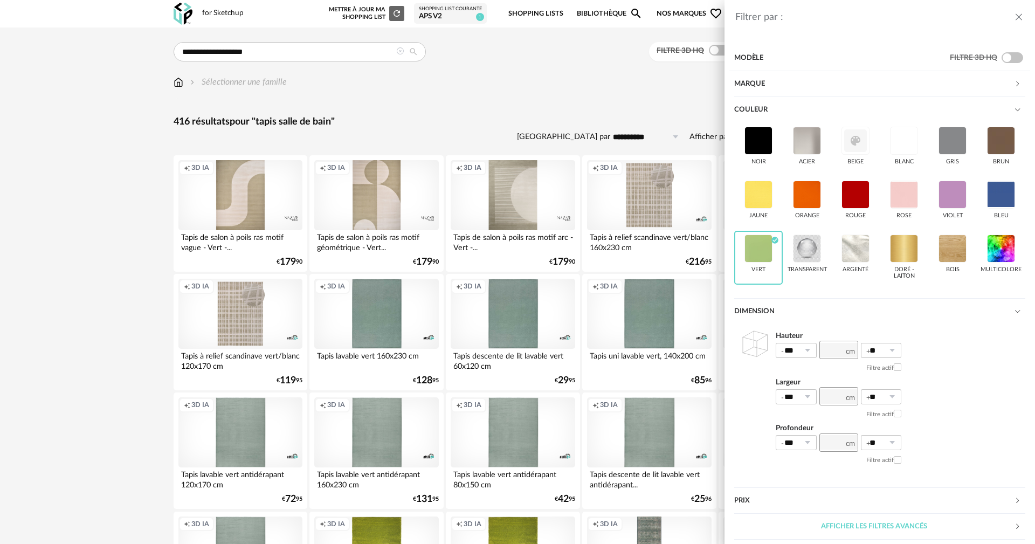
click at [848, 398] on div at bounding box center [839, 396] width 39 height 15
click at [840, 398] on input "number" at bounding box center [839, 396] width 39 height 18
type input "**"
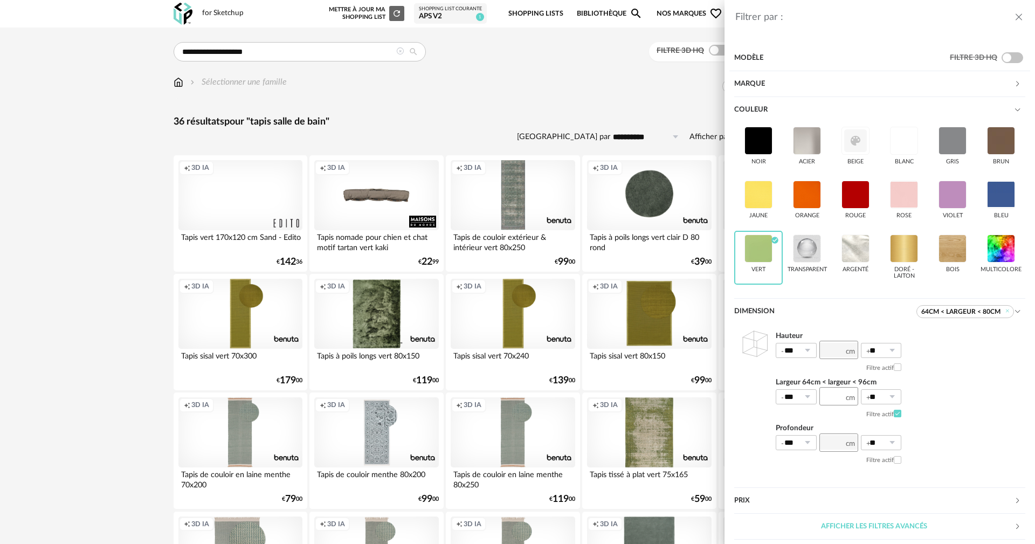
click at [73, 306] on div "Filtrer par : Modèle Filtre 3D HQ Marque &tradition 1 101 Copenhagen 0 366 Conc…" at bounding box center [517, 272] width 1035 height 544
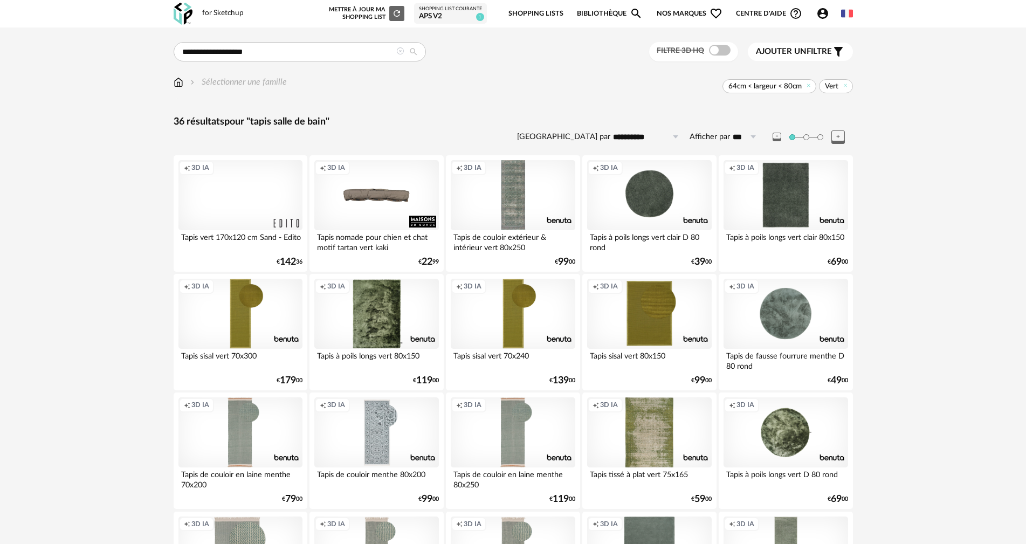
click at [797, 50] on span "Ajouter un" at bounding box center [781, 51] width 51 height 8
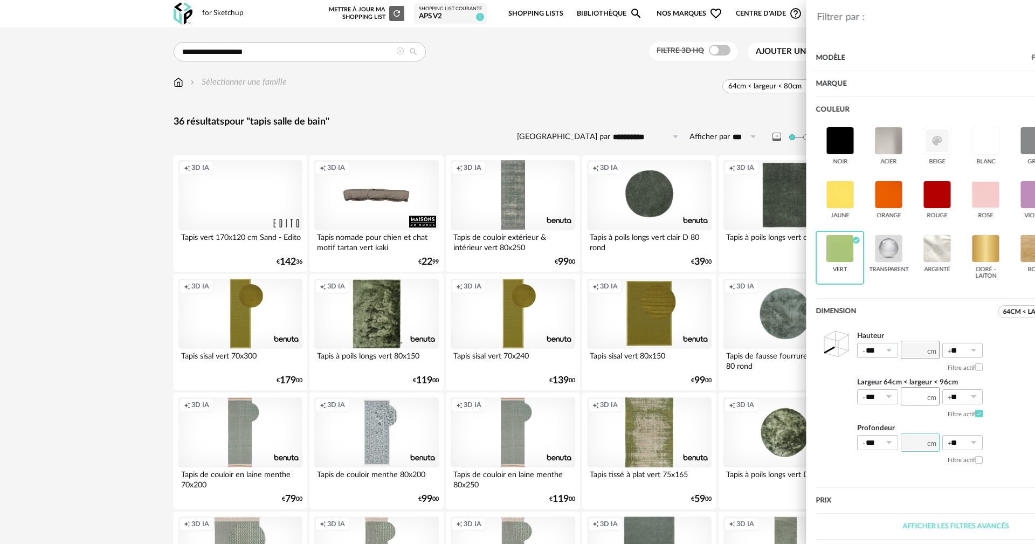
click at [831, 449] on input "number" at bounding box center [839, 443] width 39 height 18
type input "**"
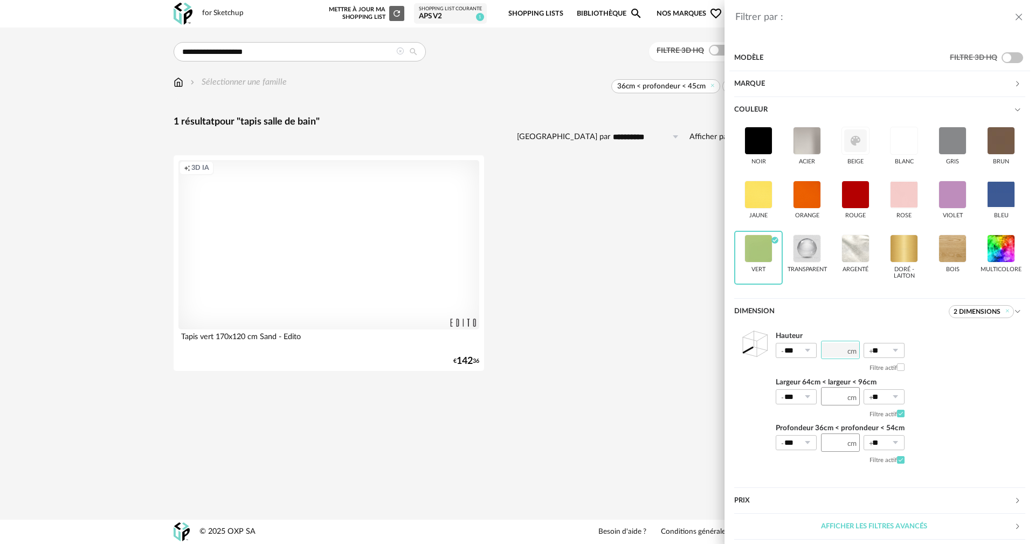
click at [830, 349] on input "number" at bounding box center [840, 350] width 39 height 18
click at [1005, 313] on icon at bounding box center [1008, 311] width 7 height 7
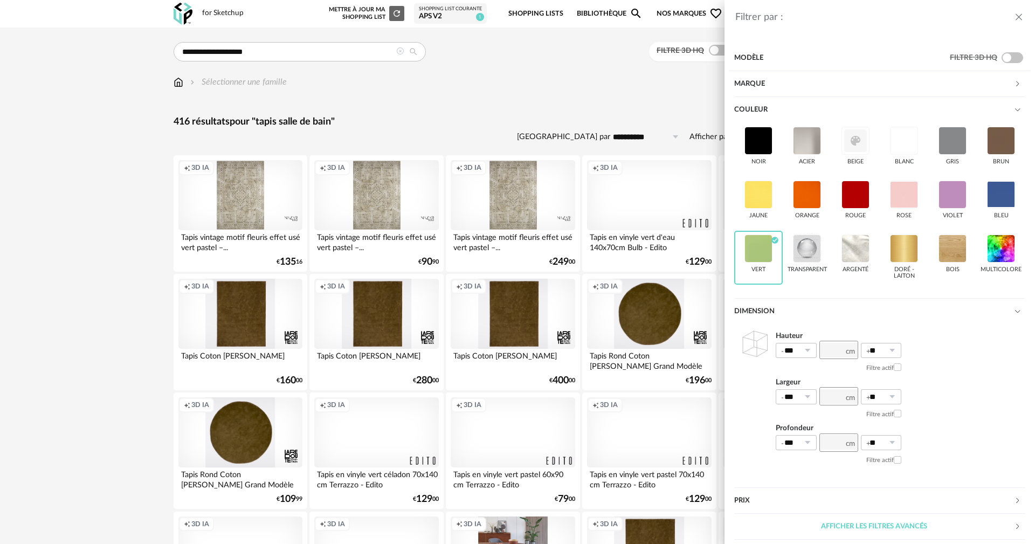
click at [1023, 12] on icon "close drawer" at bounding box center [1019, 17] width 11 height 11
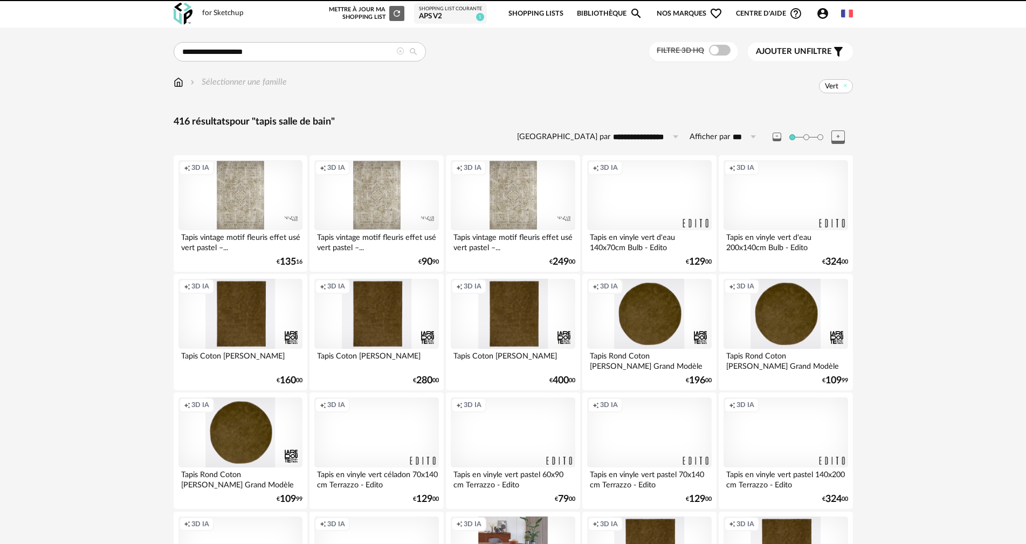
click at [177, 86] on img at bounding box center [179, 82] width 10 height 12
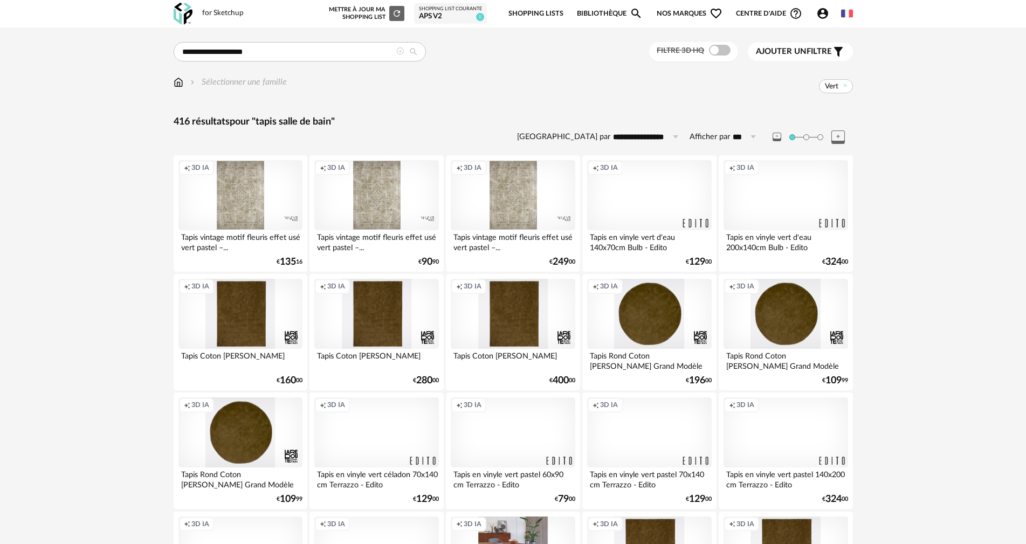
click at [399, 49] on icon at bounding box center [400, 51] width 8 height 8
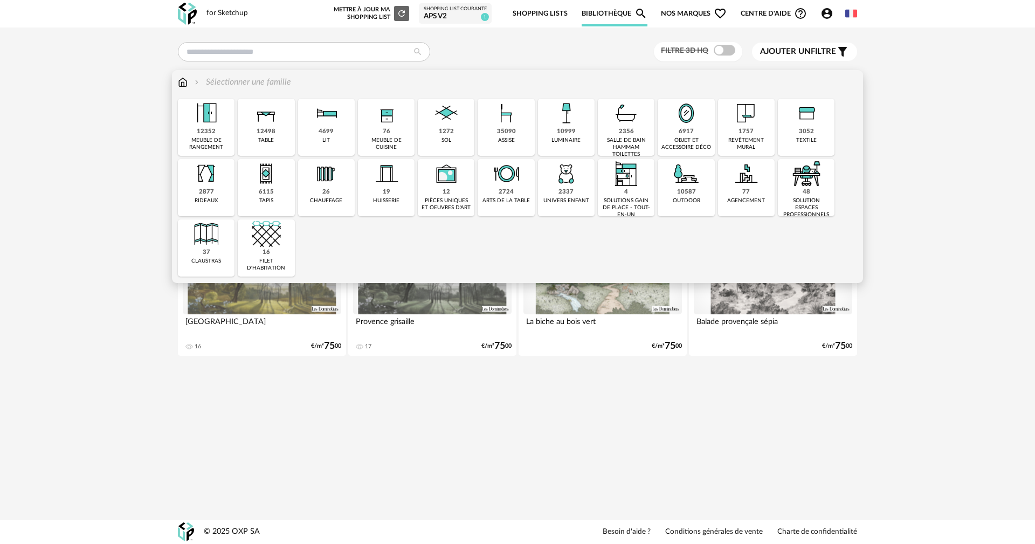
click at [441, 120] on img at bounding box center [446, 113] width 29 height 29
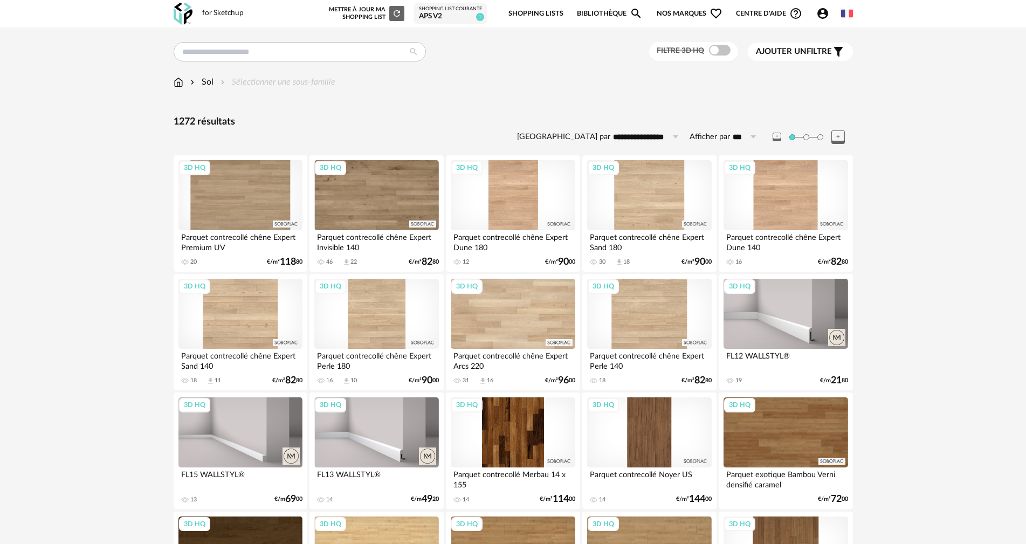
click at [799, 49] on span "Ajouter un" at bounding box center [781, 51] width 51 height 8
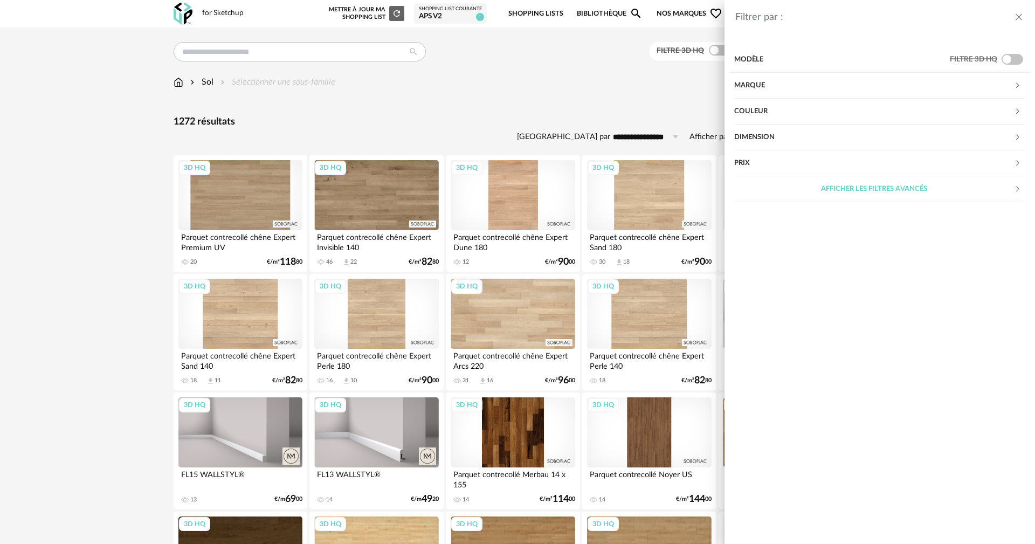
click at [764, 106] on div "Couleur" at bounding box center [874, 112] width 280 height 26
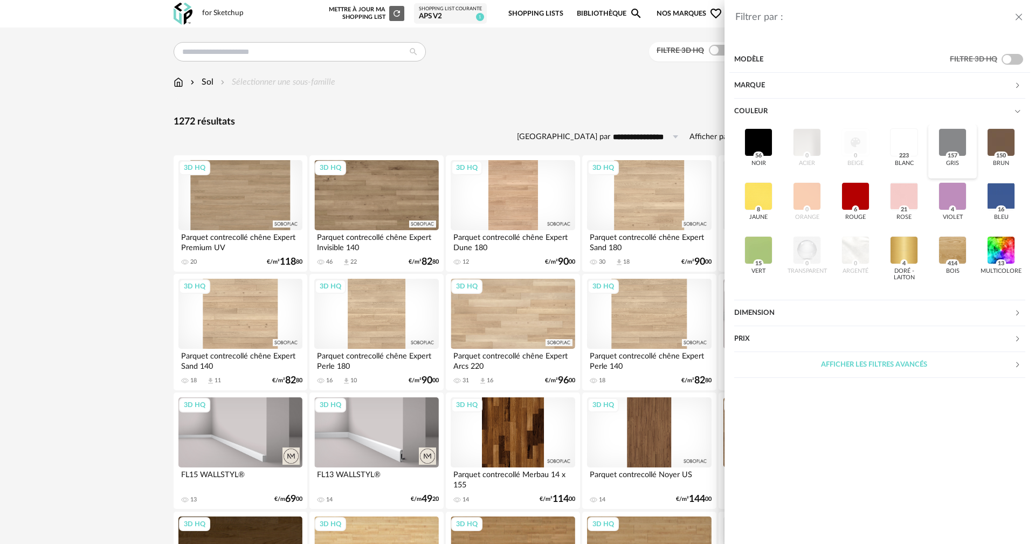
click at [959, 142] on div at bounding box center [953, 142] width 28 height 28
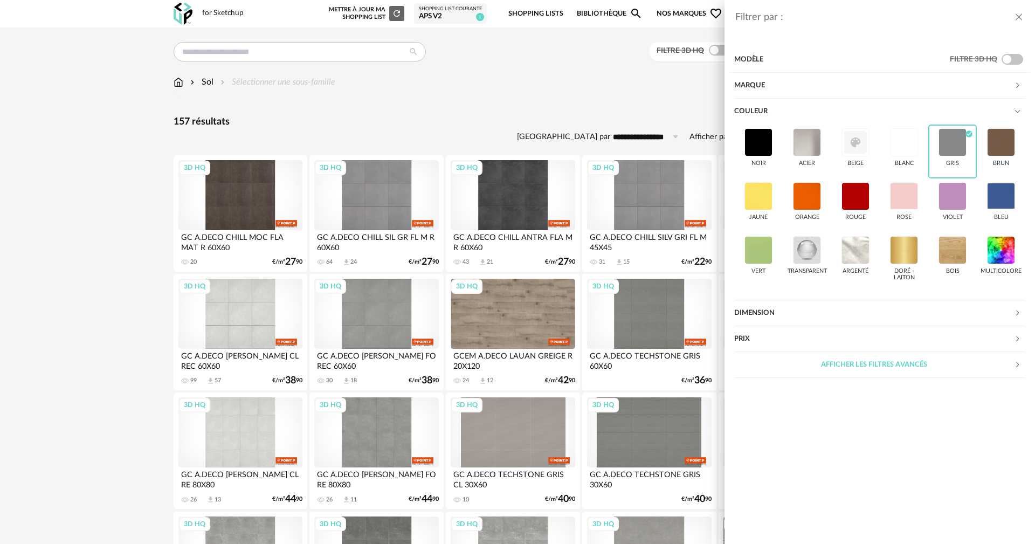
click at [15, 318] on div "Filtrer par : Modèle Filtre 3D HQ Marque &tradition 0 101 Copenhagen 0 366 Conc…" at bounding box center [517, 272] width 1035 height 544
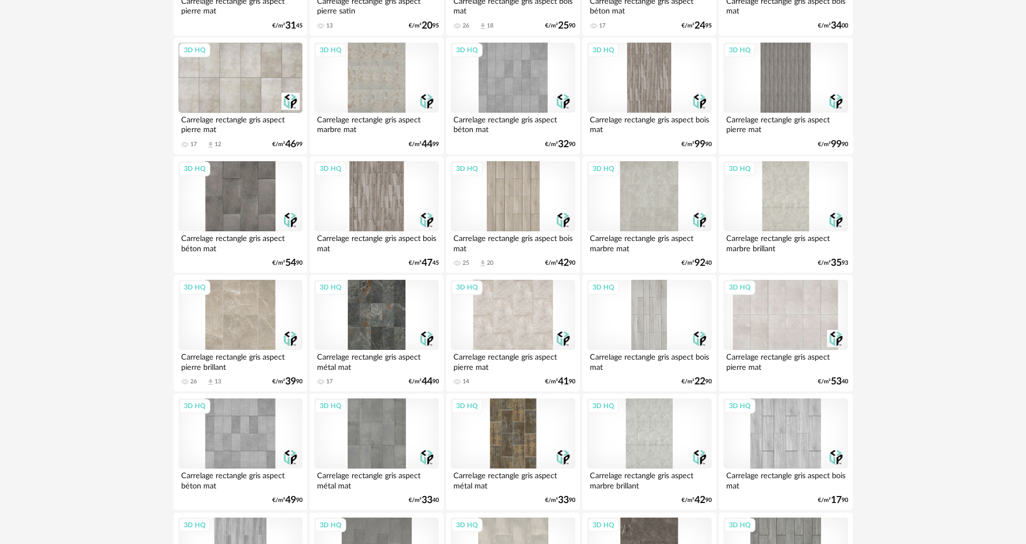
scroll to position [1186, 0]
click at [662, 196] on div "3D HQ" at bounding box center [649, 196] width 124 height 70
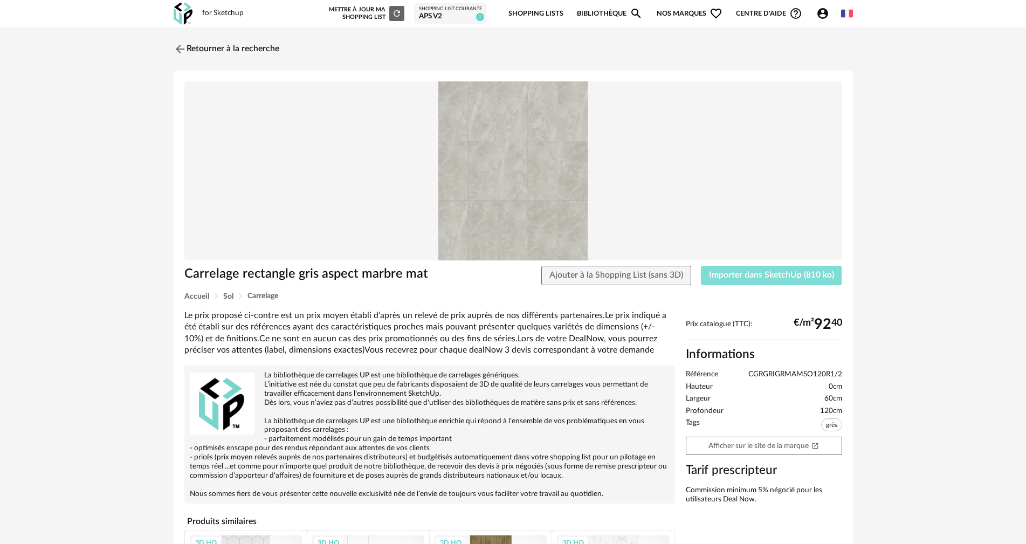
click at [728, 274] on span "Importer dans SketchUp (810 ko)" at bounding box center [771, 275] width 125 height 9
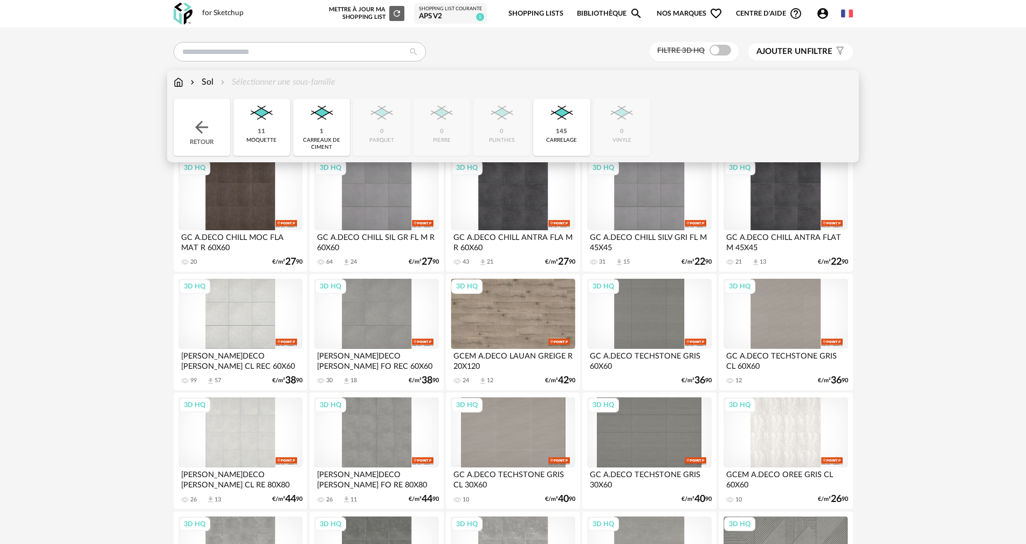
click at [181, 82] on img at bounding box center [179, 82] width 10 height 12
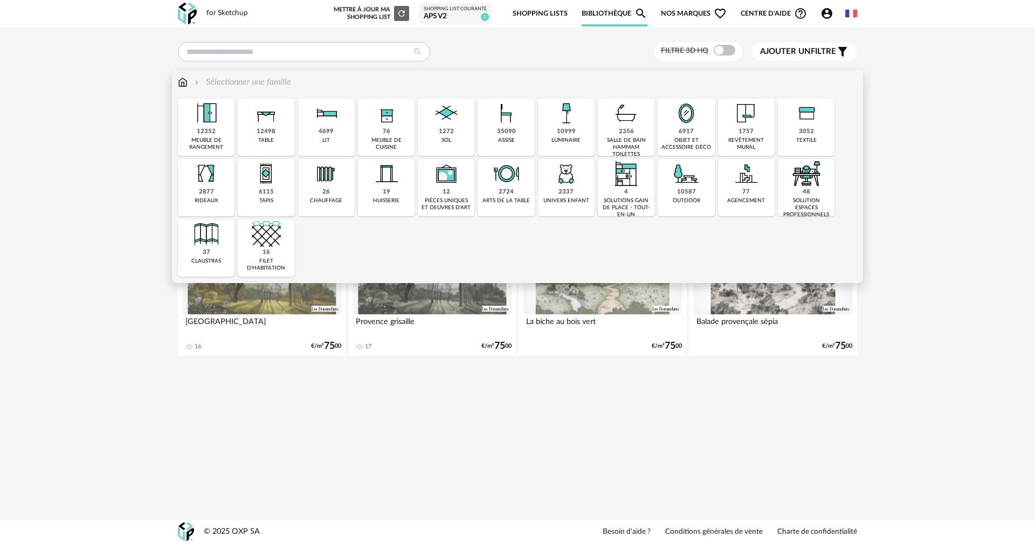
click at [752, 130] on div "1757" at bounding box center [746, 132] width 15 height 8
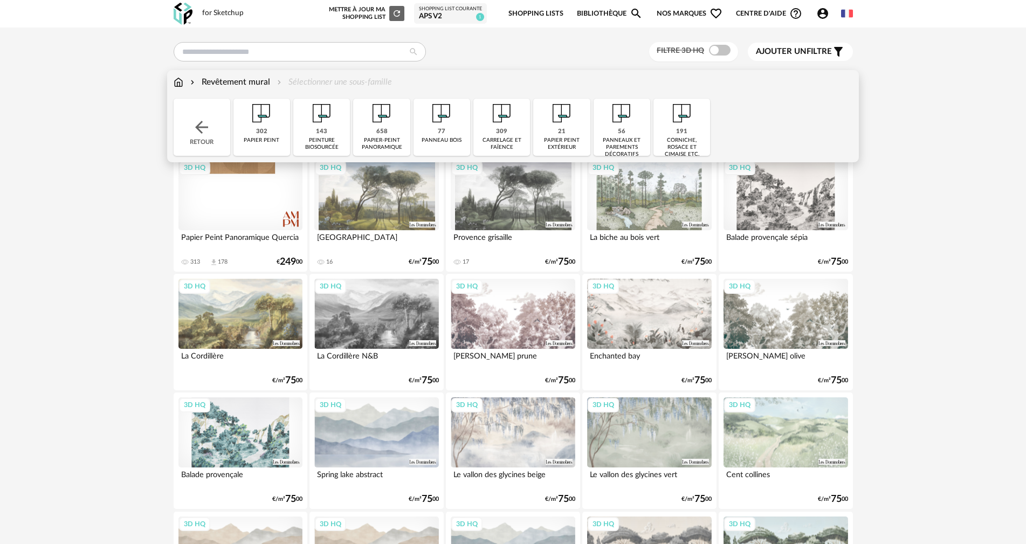
click at [203, 132] on img at bounding box center [201, 127] width 19 height 19
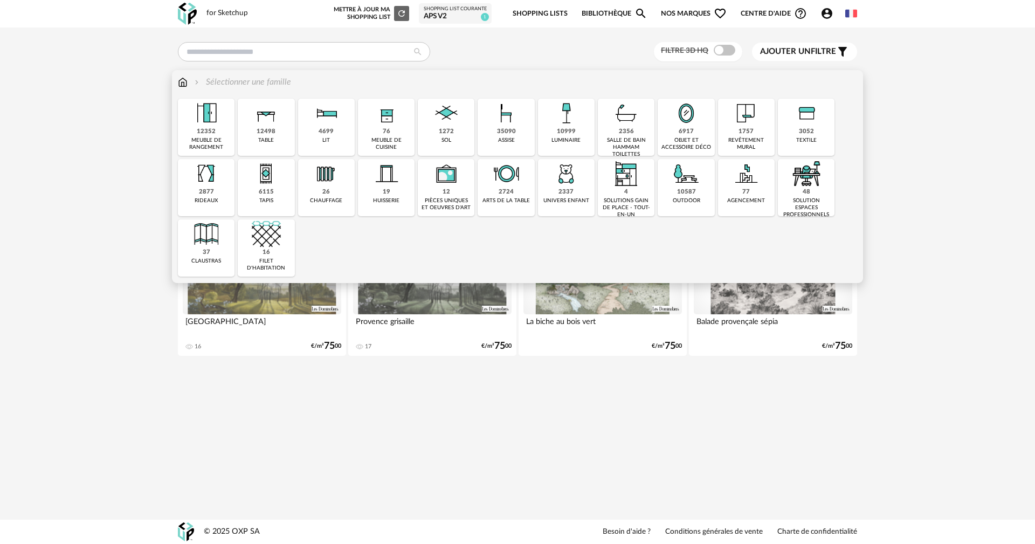
click at [753, 130] on div "1757" at bounding box center [746, 132] width 15 height 8
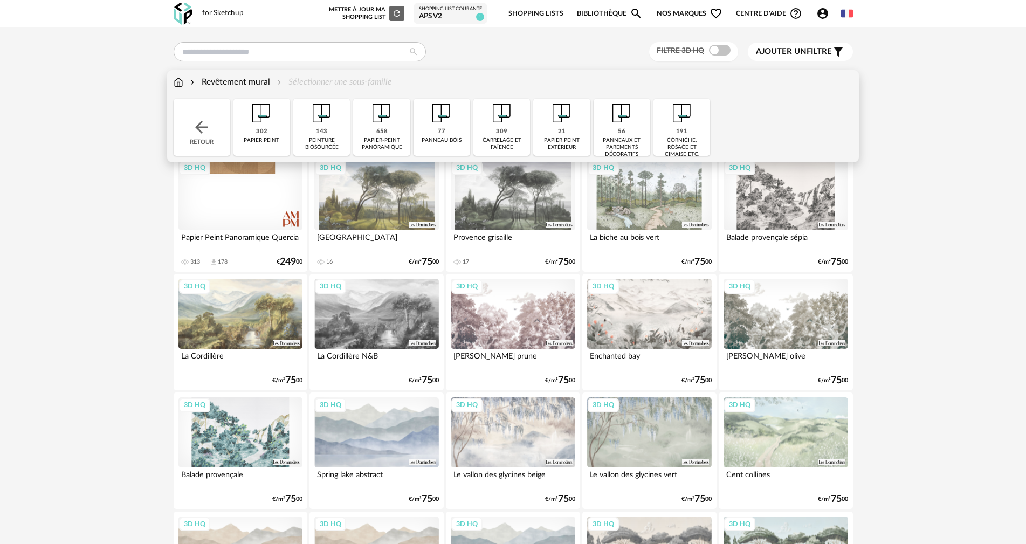
click at [496, 125] on img at bounding box center [501, 113] width 29 height 29
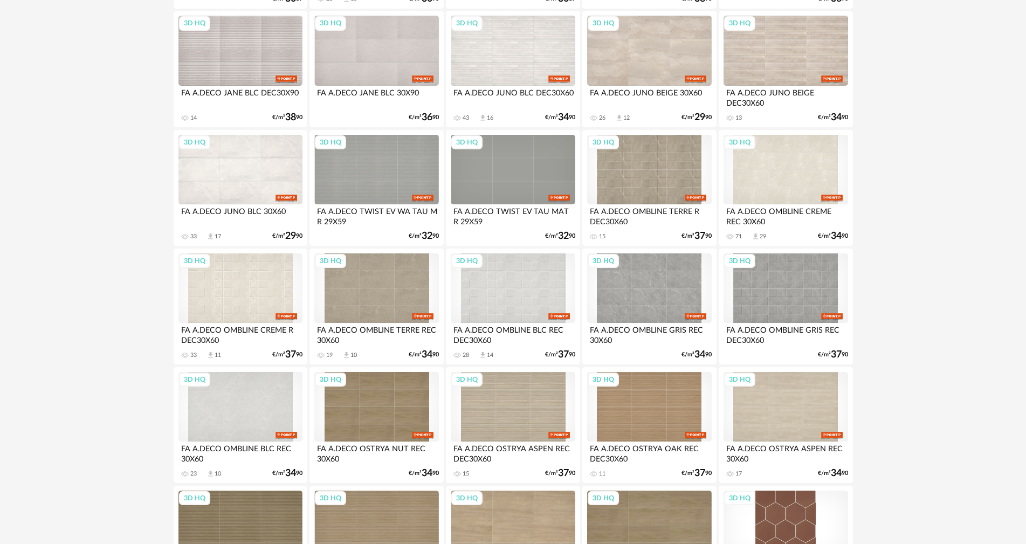
scroll to position [377, 0]
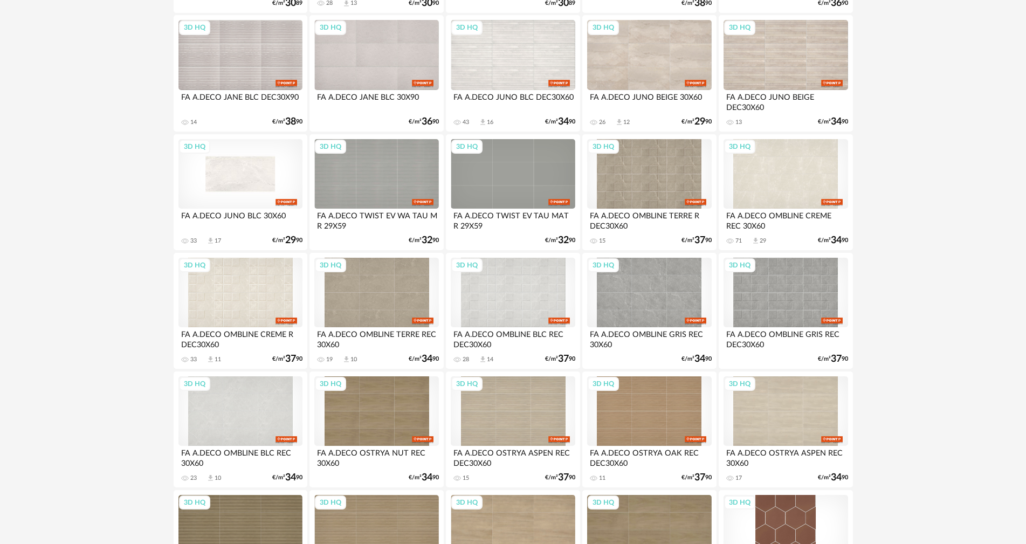
click at [229, 177] on div "3D HQ" at bounding box center [240, 174] width 124 height 70
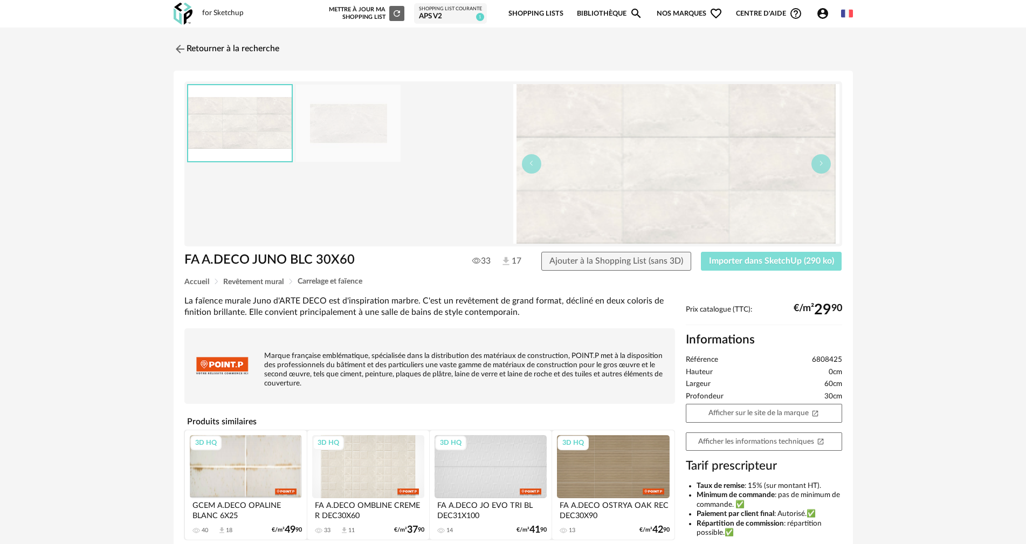
click at [797, 259] on span "Importer dans SketchUp (290 ko)" at bounding box center [771, 261] width 125 height 9
